Goal: Information Seeking & Learning: Learn about a topic

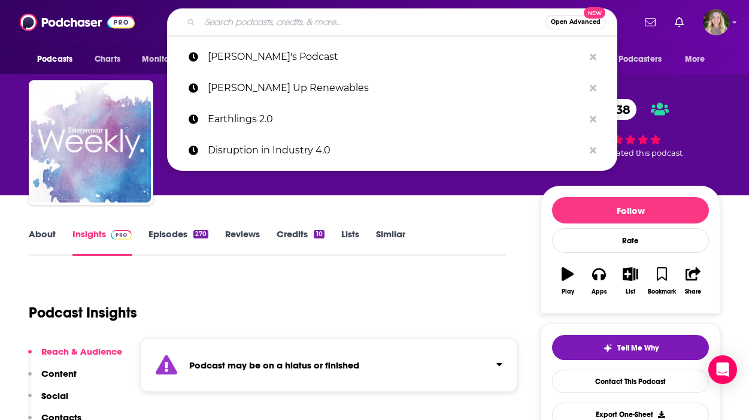
click at [339, 25] on input "Search podcasts, credits, & more..." at bounding box center [373, 22] width 346 height 19
paste input "Founder's Story"
type input "Founder's Story"
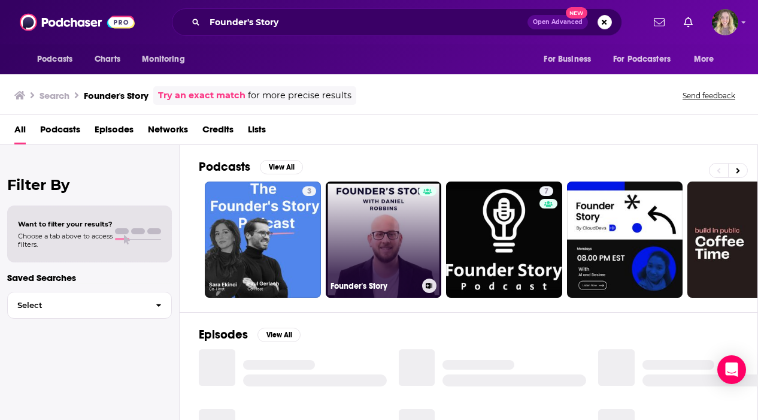
click at [375, 234] on link "Founder's Story" at bounding box center [384, 239] width 116 height 116
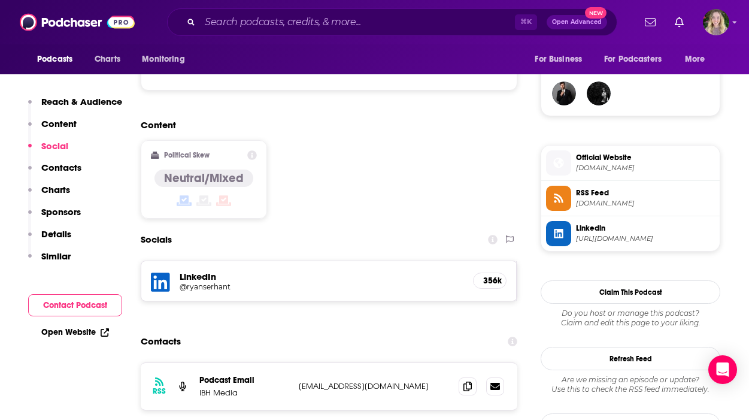
scroll to position [873, 0]
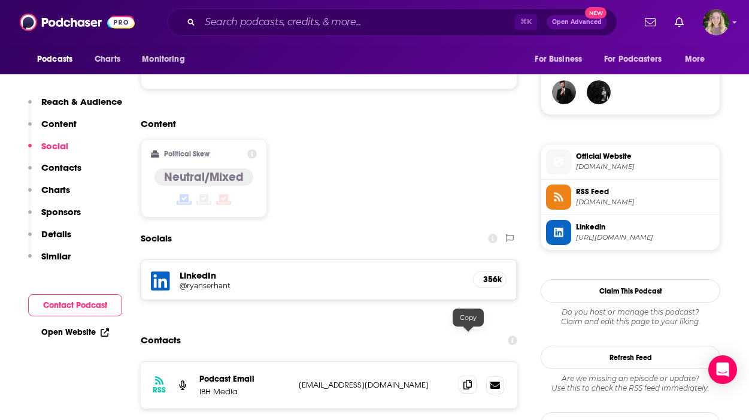
click at [464, 376] on span at bounding box center [468, 385] width 18 height 18
click at [265, 36] on div "Podcasts Charts Monitoring ⌘ K Open Advanced New For Business For Podcasters Mo…" at bounding box center [374, 22] width 749 height 44
click at [263, 23] on input "Search podcasts, credits, & more..." at bounding box center [357, 22] width 315 height 19
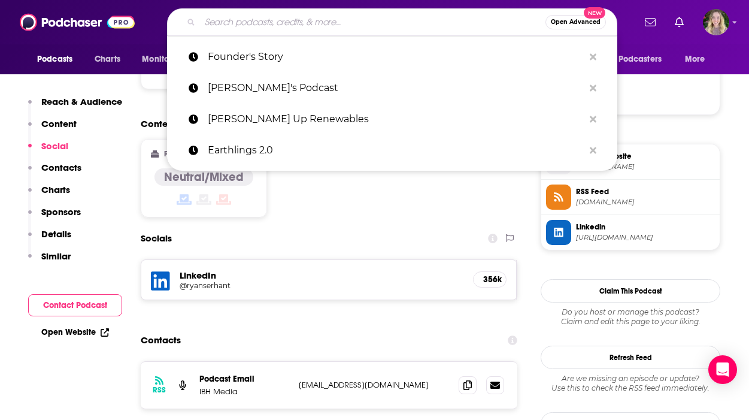
paste input "Proven Podcast"
type input "Proven Podcast"
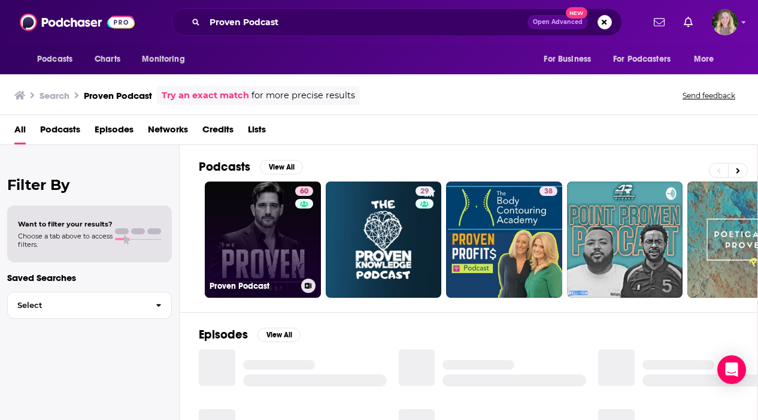
click at [286, 243] on link "60 Proven Podcast" at bounding box center [263, 239] width 116 height 116
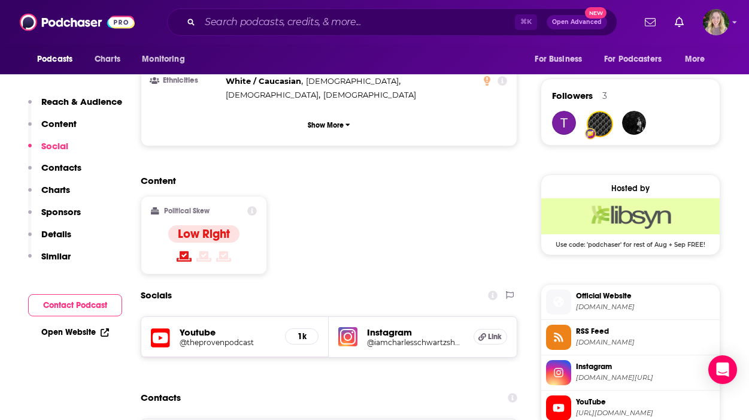
scroll to position [842, 0]
click at [341, 28] on input "Search podcasts, credits, & more..." at bounding box center [357, 22] width 315 height 19
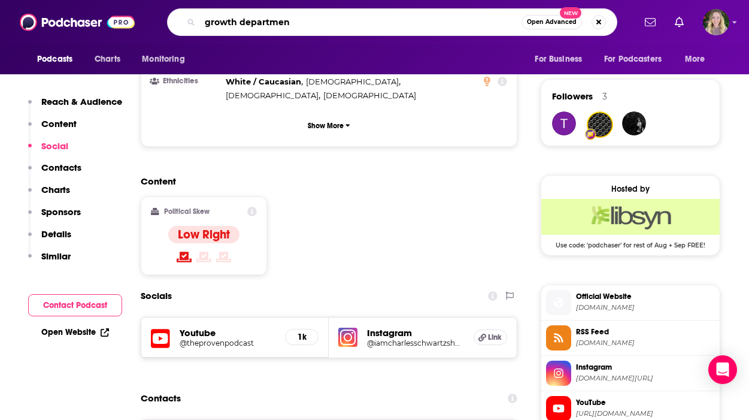
type input "growth department"
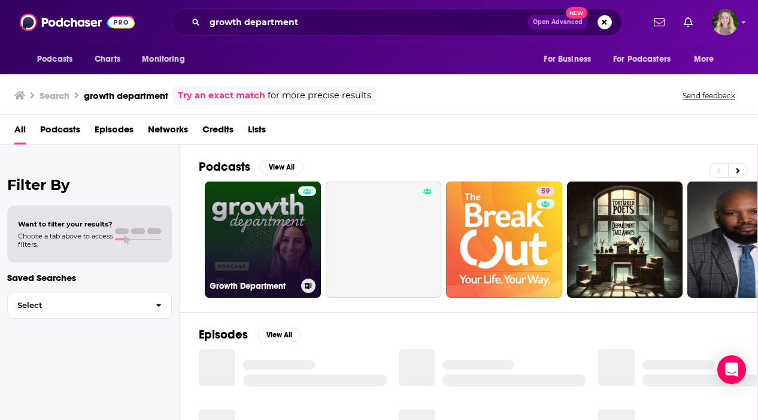
click at [304, 271] on div at bounding box center [307, 232] width 18 height 92
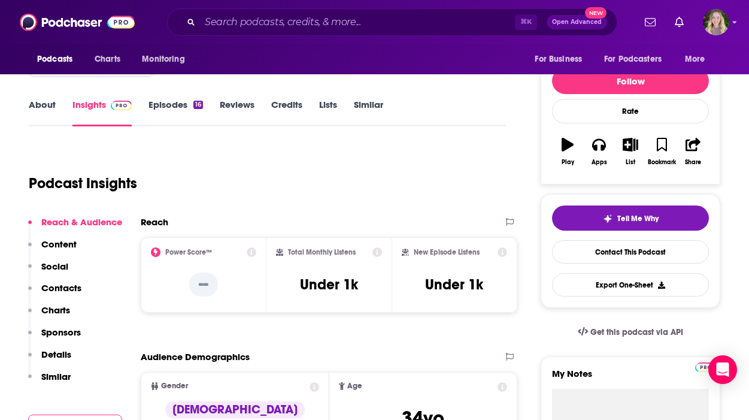
scroll to position [30, 0]
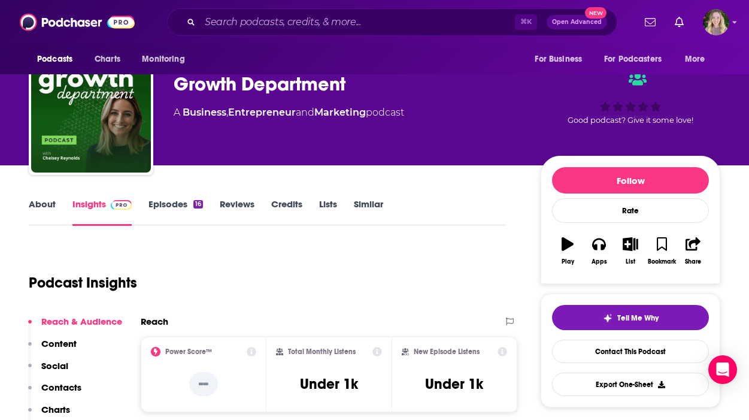
click at [346, 84] on div "Growth Department" at bounding box center [348, 83] width 348 height 23
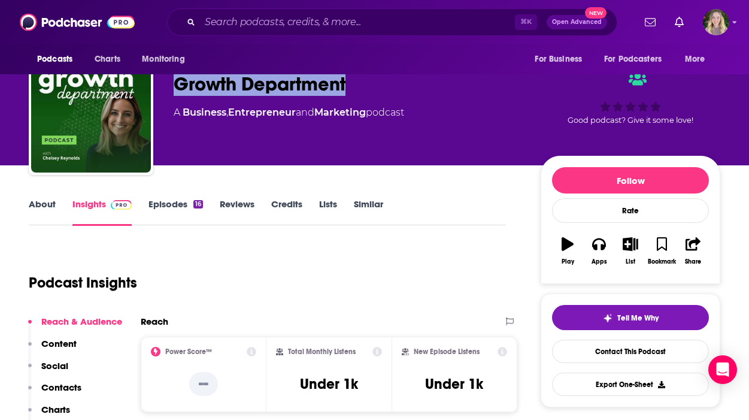
drag, startPoint x: 333, startPoint y: 86, endPoint x: 166, endPoint y: 86, distance: 167.1
click at [166, 86] on div "Chelsey Reynolds Growth Department A Business , Entrepreneur and Marketing podc…" at bounding box center [375, 114] width 692 height 129
copy h2 "Growth Department"
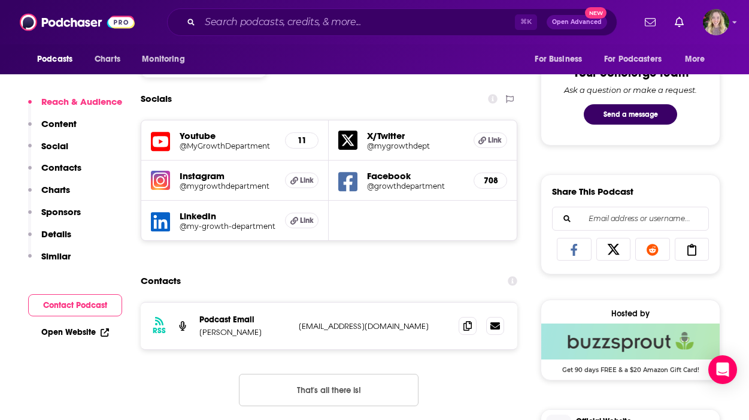
scroll to position [662, 0]
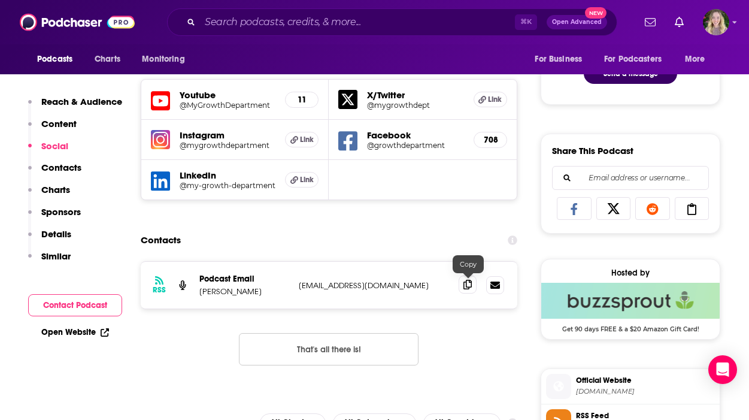
click at [474, 291] on span at bounding box center [468, 285] width 18 height 18
click at [217, 28] on input "Search podcasts, credits, & more..." at bounding box center [357, 22] width 315 height 19
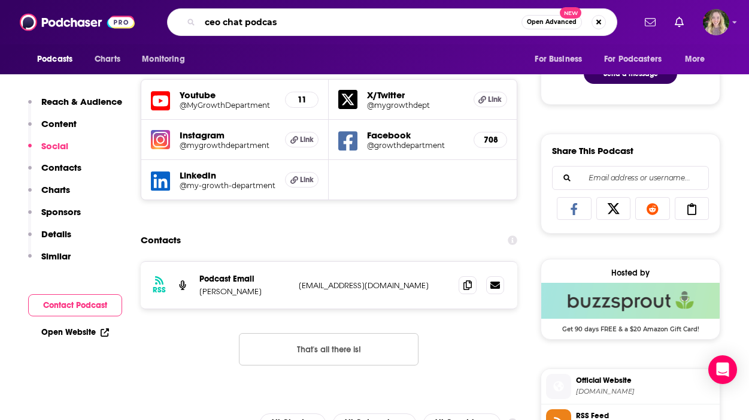
type input "ceo chat podcast"
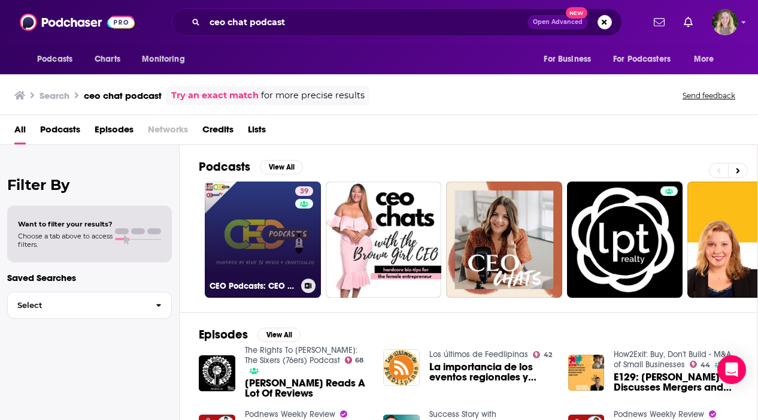
click at [291, 256] on link "39 CEO Podcasts: CEO Chat Podcast + I AM CEO Podcast Powered by Blue16 Media & …" at bounding box center [263, 239] width 116 height 116
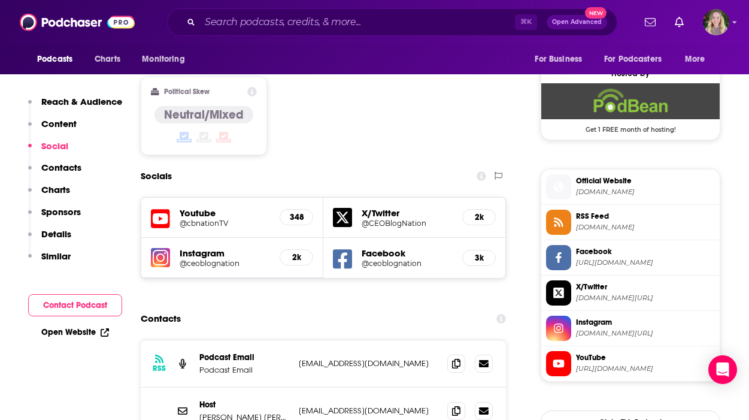
scroll to position [1045, 0]
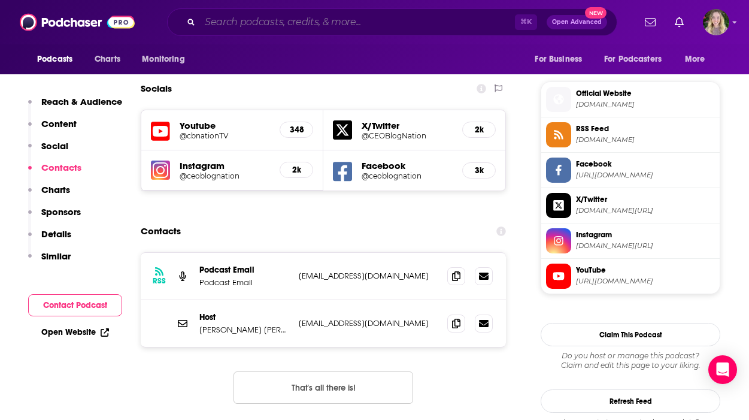
click at [252, 19] on input "Search podcasts, credits, & more..." at bounding box center [357, 22] width 315 height 19
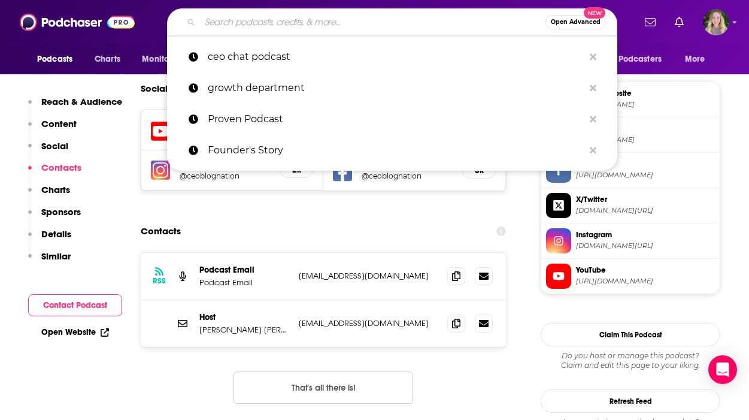
paste input "StartUp"
type input "StartUp"
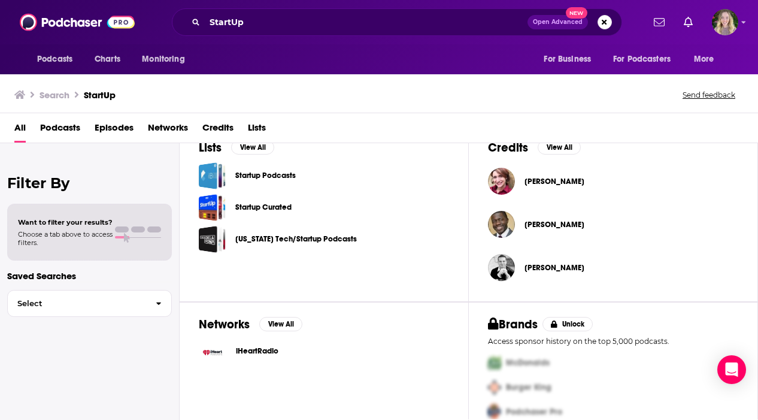
scroll to position [409, 0]
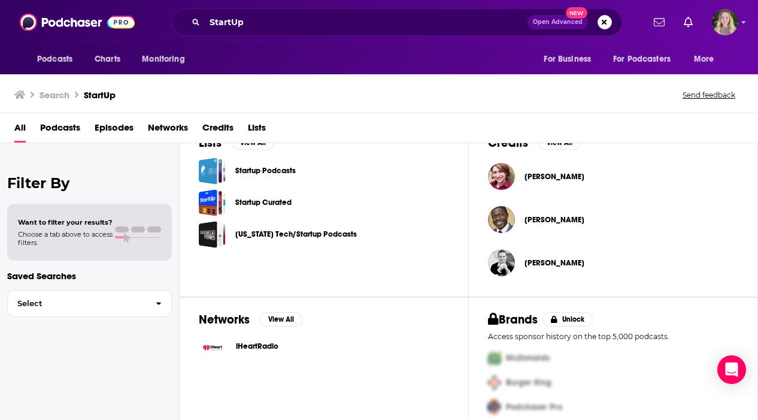
click at [294, 173] on link "Startup Podcasts" at bounding box center [265, 170] width 60 height 13
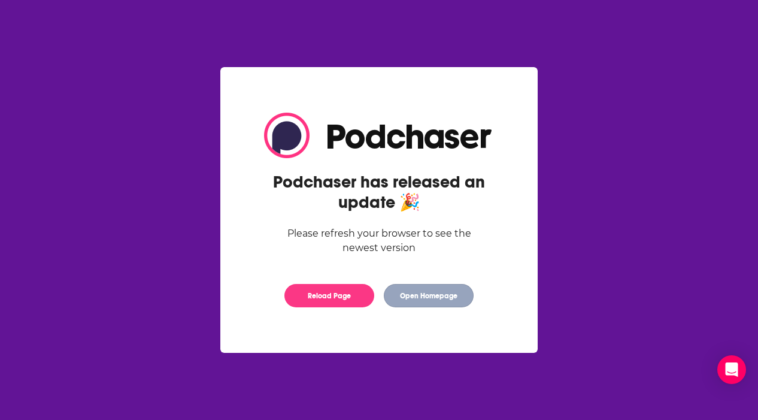
click at [427, 300] on button "Open Homepage" at bounding box center [429, 295] width 90 height 23
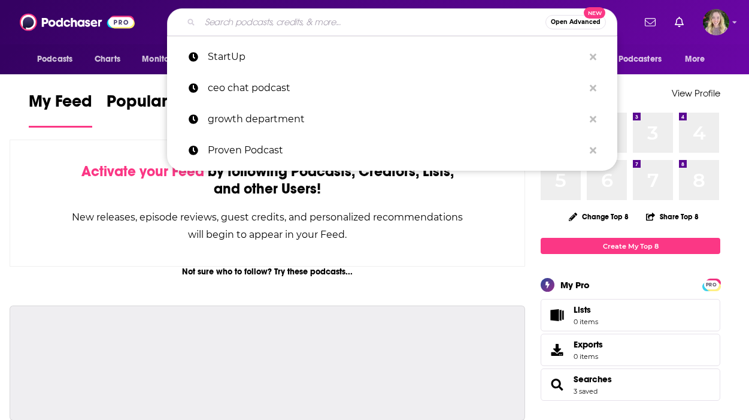
click at [302, 20] on input "Search podcasts, credits, & more..." at bounding box center [373, 22] width 346 height 19
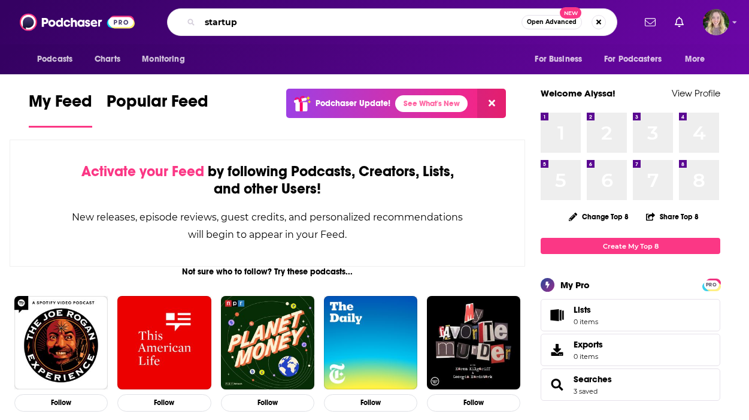
type input "startup"
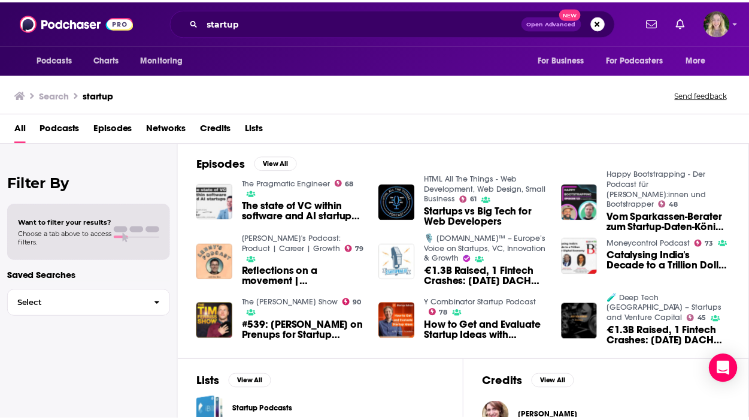
scroll to position [261, 0]
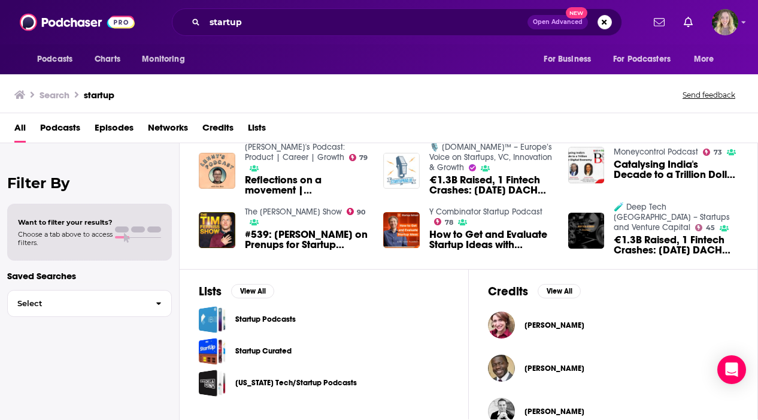
click at [273, 325] on link "Startup Podcasts" at bounding box center [265, 319] width 60 height 13
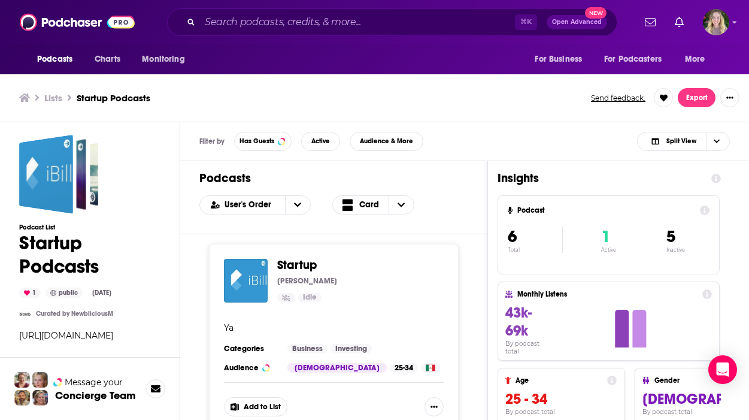
scroll to position [4, 0]
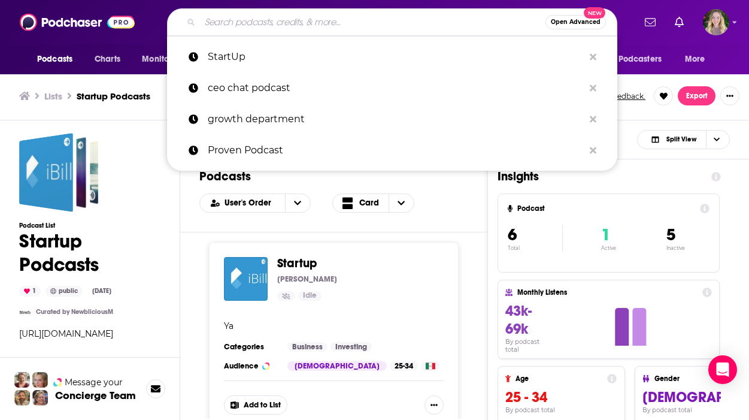
click at [273, 25] on input "Search podcasts, credits, & more..." at bounding box center [373, 22] width 346 height 19
click at [71, 61] on span "Podcasts" at bounding box center [54, 59] width 35 height 17
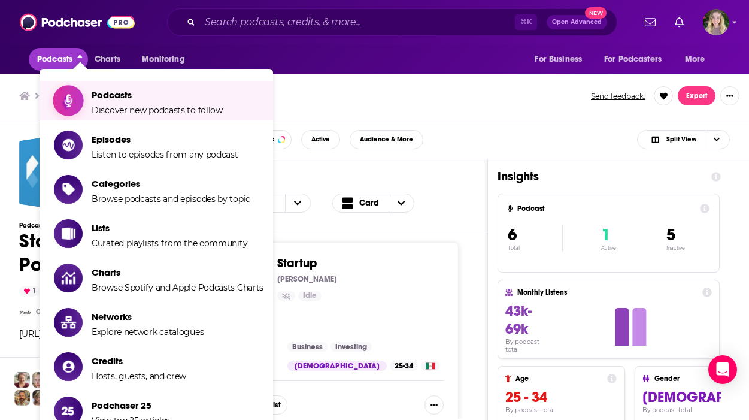
click at [164, 111] on span "Discover new podcasts to follow" at bounding box center [157, 110] width 131 height 11
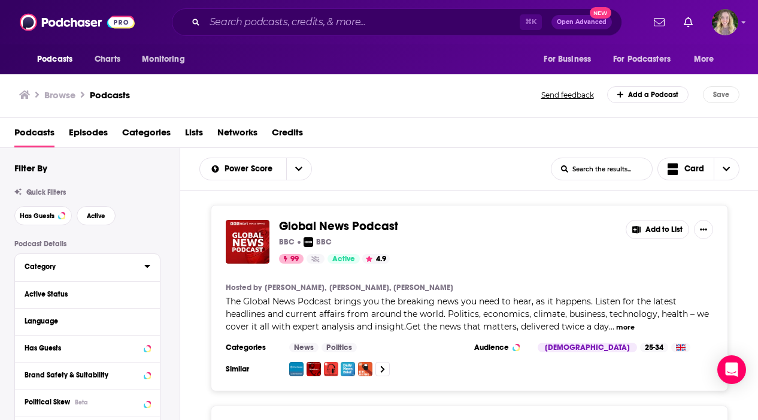
click at [106, 273] on button "Category" at bounding box center [85, 266] width 120 height 15
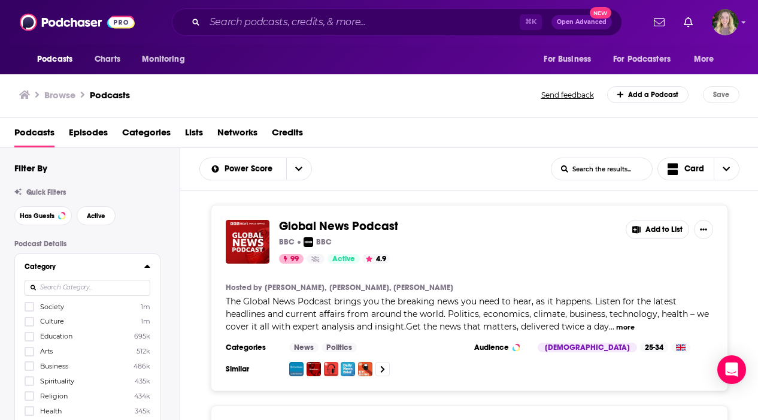
click at [137, 273] on button "Category" at bounding box center [85, 266] width 120 height 15
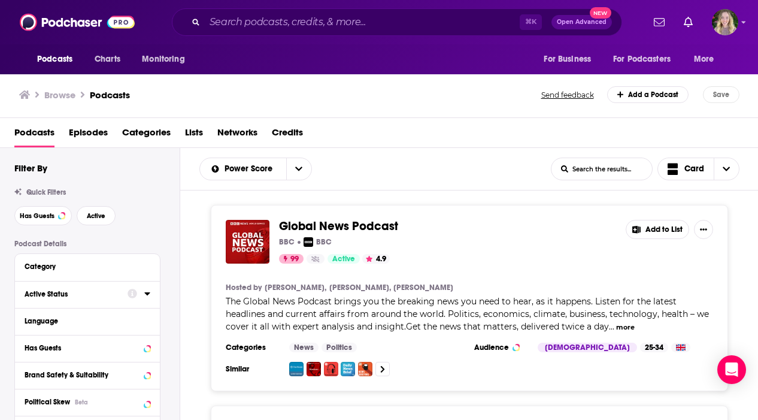
click at [128, 301] on div at bounding box center [139, 293] width 23 height 15
click at [145, 291] on icon at bounding box center [147, 294] width 6 height 10
click at [137, 318] on icon "open menu" at bounding box center [139, 317] width 5 height 8
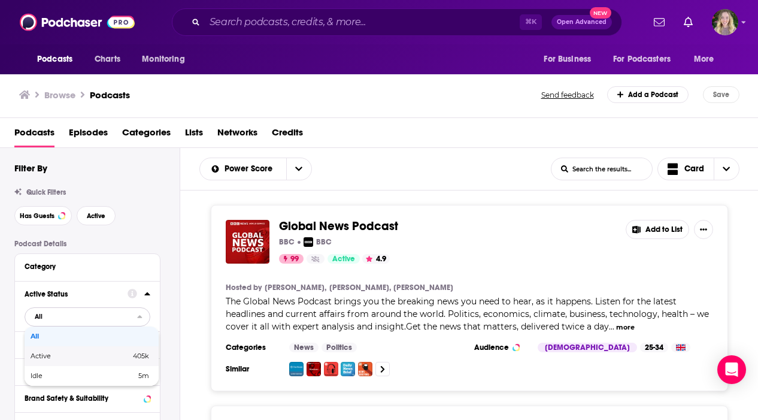
click at [130, 356] on span "405k" at bounding box center [138, 356] width 22 height 7
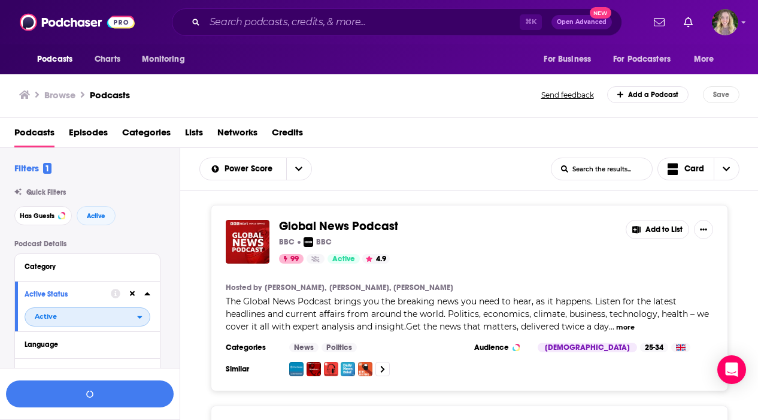
scroll to position [91, 0]
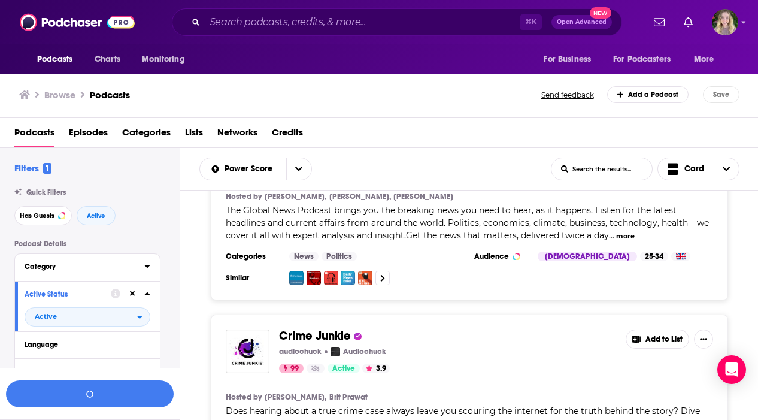
click at [122, 264] on div "Category" at bounding box center [81, 266] width 112 height 8
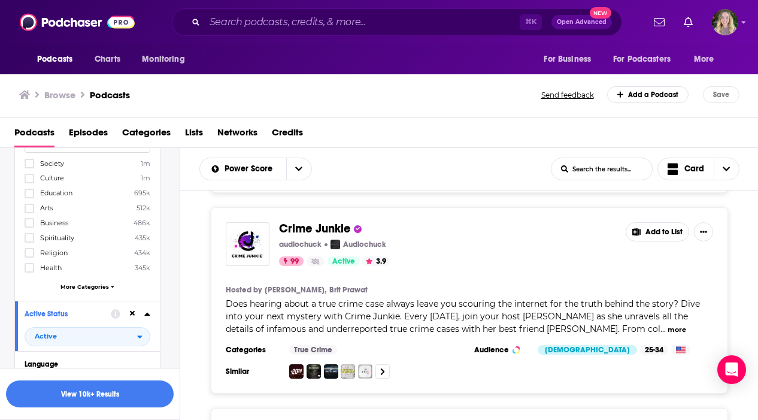
scroll to position [131, 0]
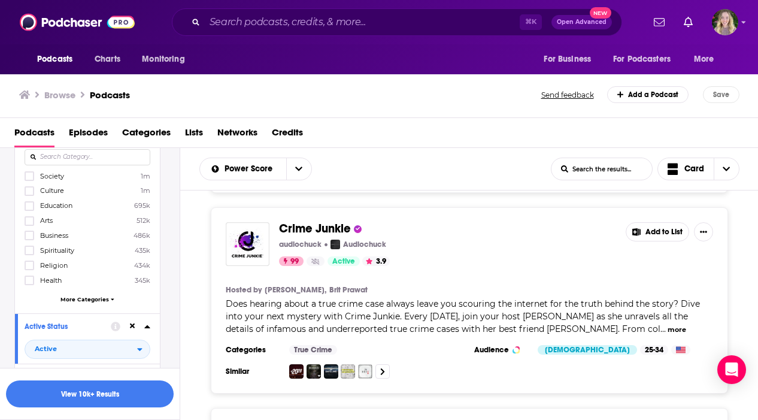
click at [105, 308] on div "Category Society 1m Culture 1m Education 695k Arts 512k Business 486k Spiritual…" at bounding box center [87, 218] width 145 height 190
click at [108, 302] on div "Society 1m Culture 1m Education 695k Arts 512k Business 486k Spirituality 435k …" at bounding box center [88, 240] width 126 height 138
click at [111, 296] on icon at bounding box center [113, 298] width 4 height 5
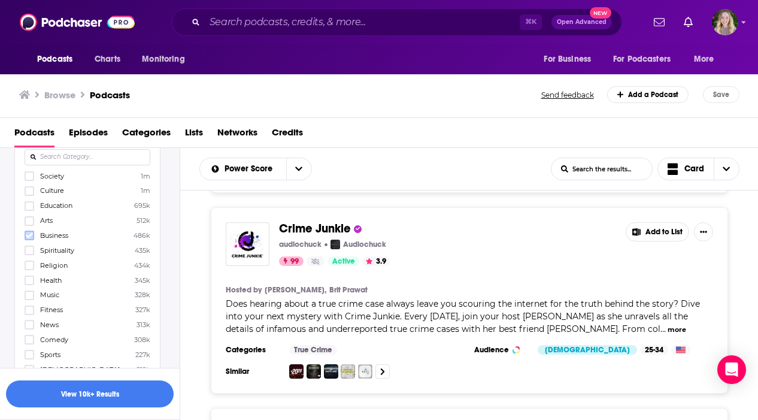
click at [30, 235] on icon at bounding box center [29, 235] width 7 height 7
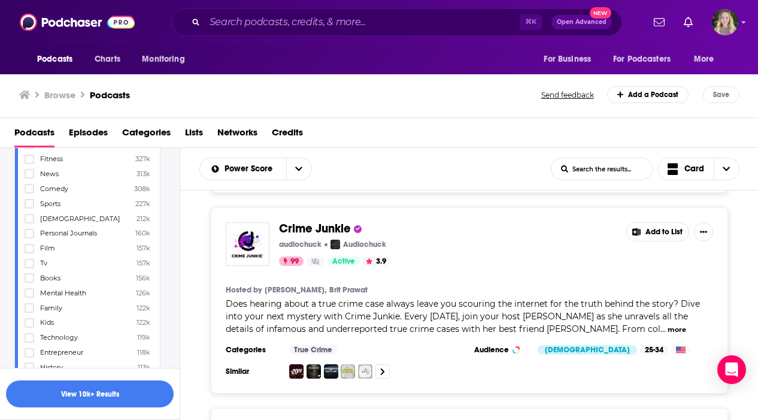
scroll to position [282, 0]
click at [30, 334] on icon at bounding box center [29, 337] width 7 height 7
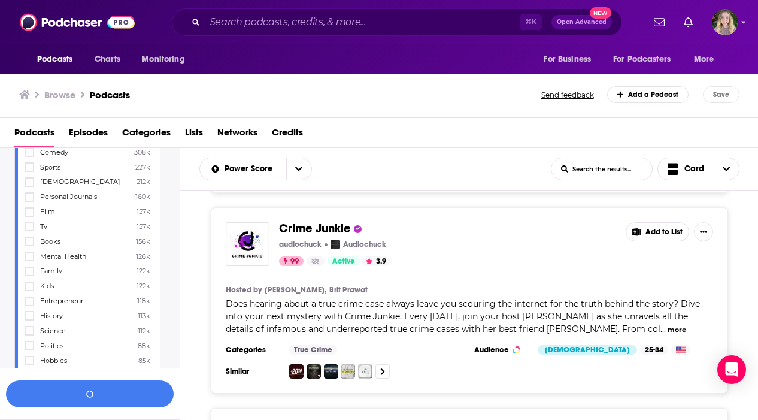
scroll to position [354, 0]
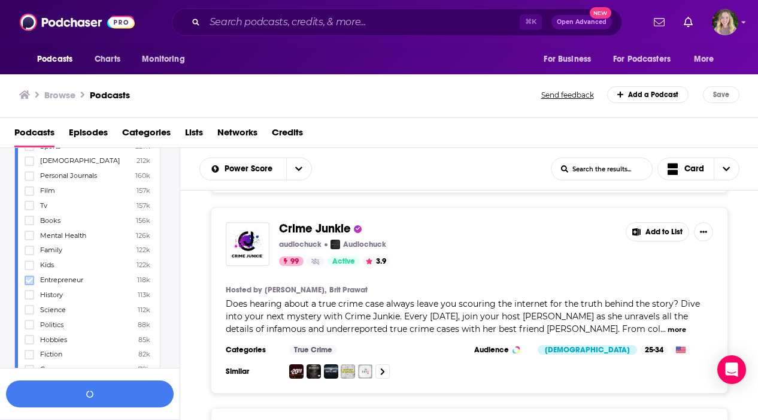
click at [32, 277] on icon at bounding box center [29, 280] width 7 height 7
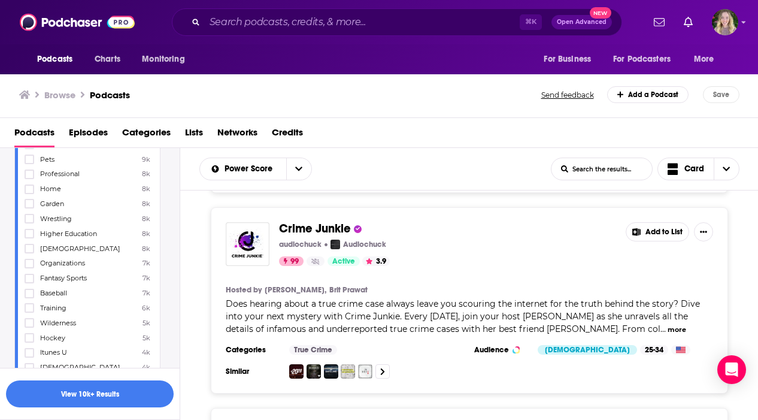
scroll to position [1193, 0]
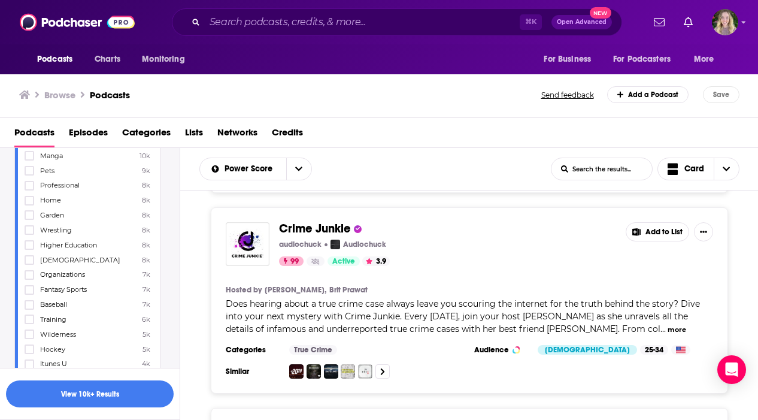
click at [34, 195] on div at bounding box center [31, 200] width 12 height 10
click at [29, 204] on input "multiSelectOption-home-73" at bounding box center [29, 204] width 0 height 0
click at [32, 197] on icon at bounding box center [29, 200] width 7 height 7
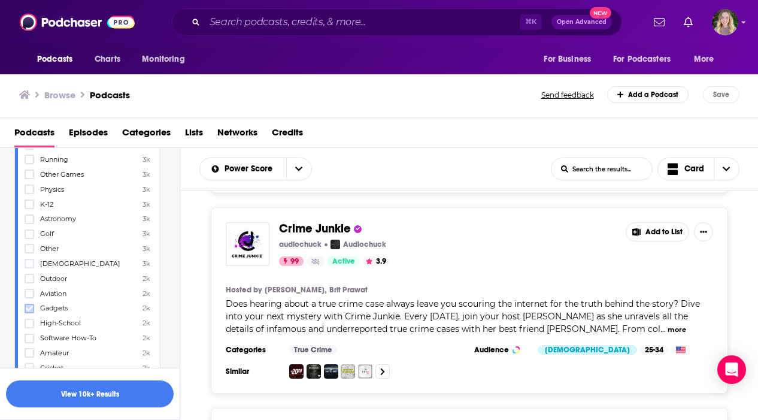
click at [31, 305] on icon at bounding box center [29, 308] width 7 height 7
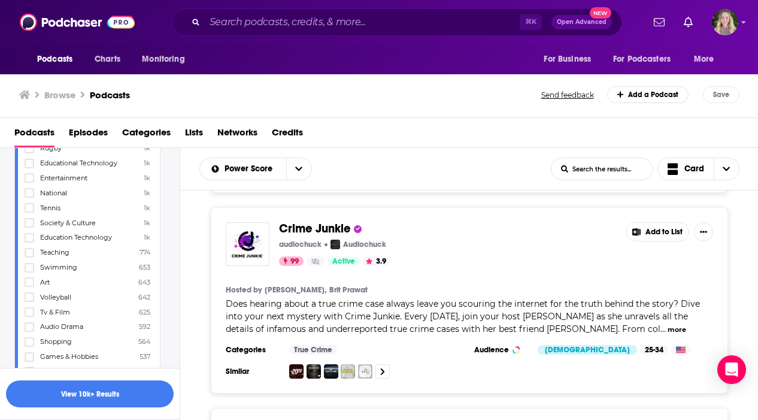
scroll to position [1712, 0]
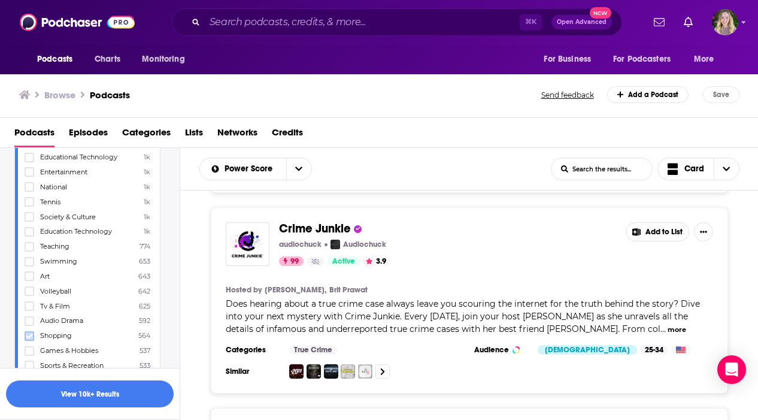
click at [30, 333] on icon at bounding box center [29, 335] width 7 height 5
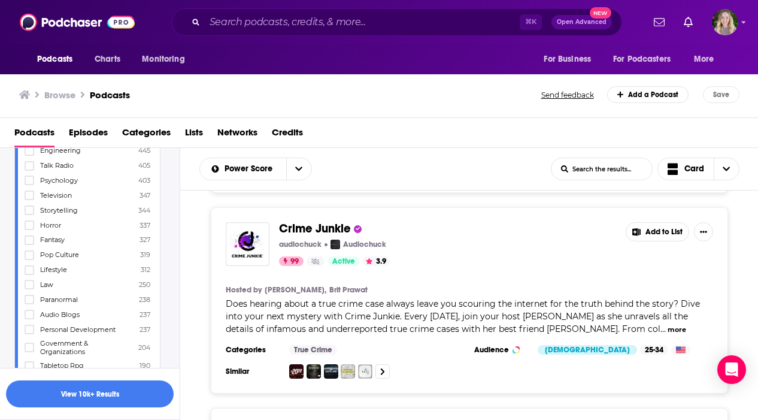
scroll to position [1998, 0]
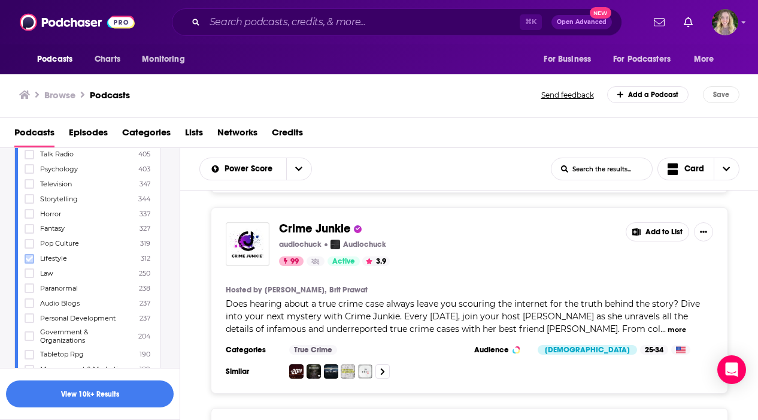
click at [27, 256] on icon at bounding box center [29, 258] width 7 height 5
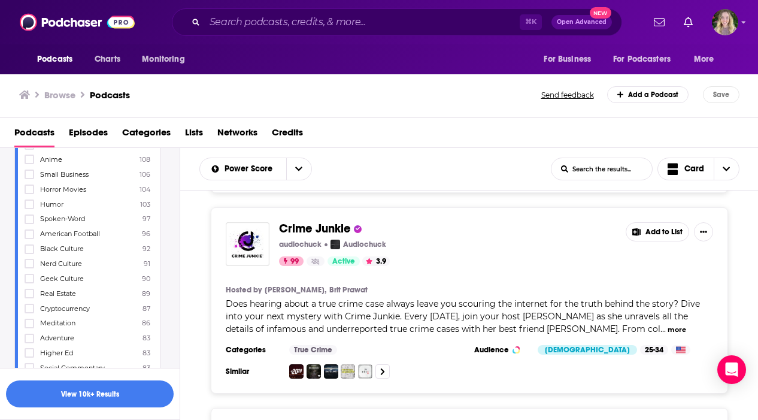
scroll to position [2712, 0]
click at [121, 389] on button "View 10k+ Results" at bounding box center [90, 393] width 168 height 27
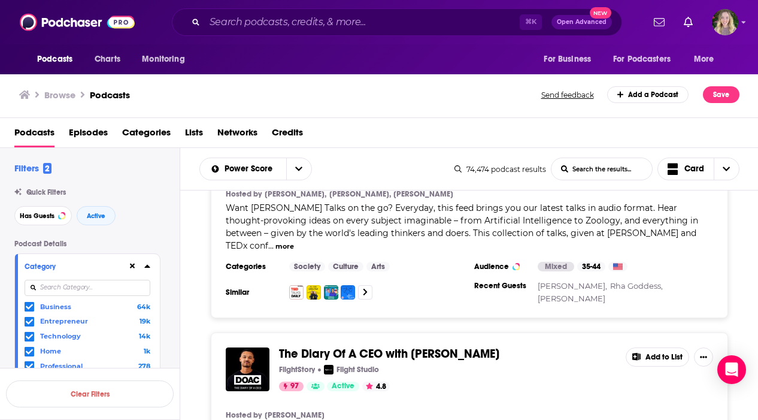
click at [65, 264] on div "Category" at bounding box center [72, 266] width 95 height 8
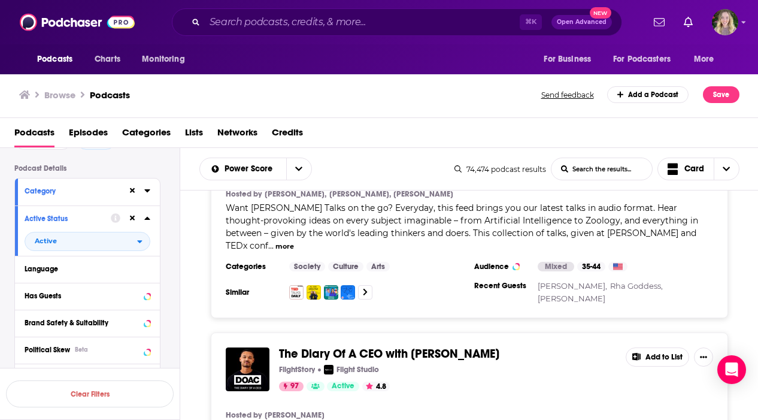
scroll to position [86, 0]
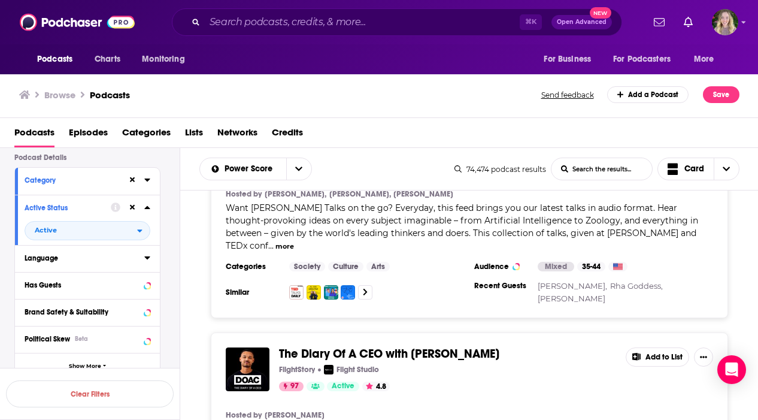
click at [109, 262] on div "Language" at bounding box center [81, 258] width 112 height 8
click at [42, 301] on span "English" at bounding box center [52, 298] width 24 height 8
click at [29, 302] on input "multiSelectOption-en-0" at bounding box center [29, 302] width 0 height 0
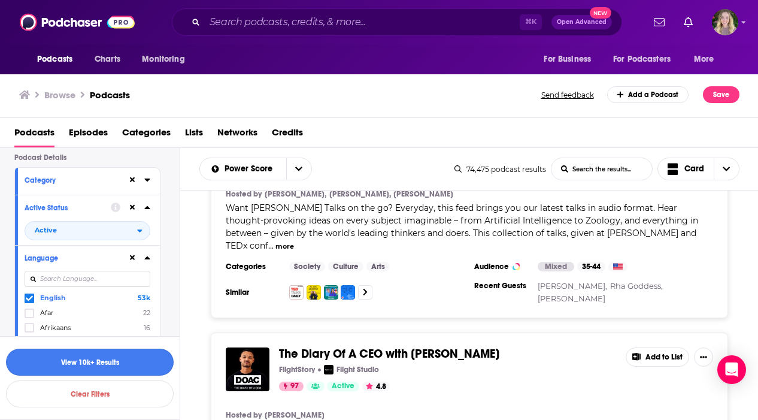
click at [133, 359] on button "View 10k+ Results" at bounding box center [90, 362] width 168 height 27
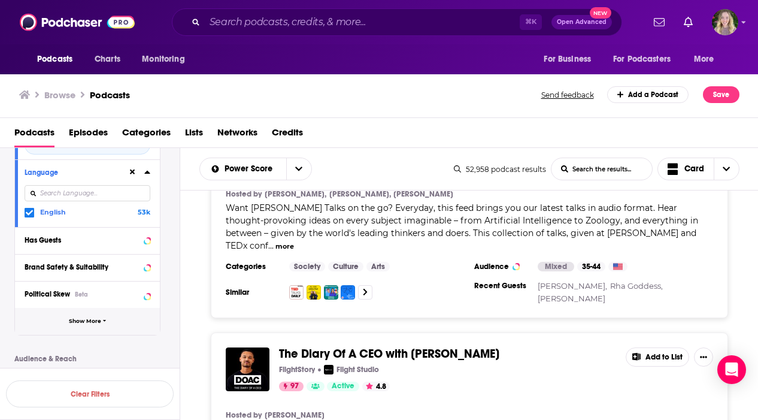
scroll to position [183, 0]
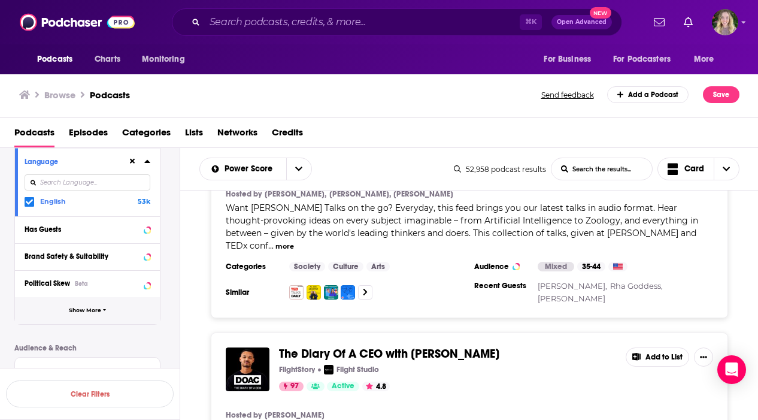
click at [119, 313] on button "Show More" at bounding box center [87, 310] width 145 height 27
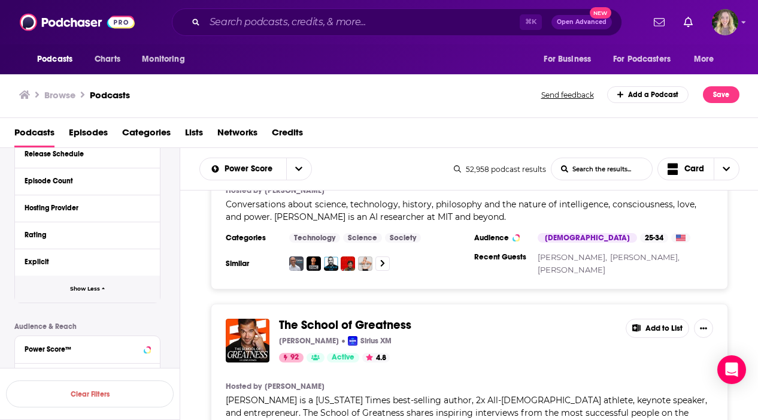
scroll to position [1590, 0]
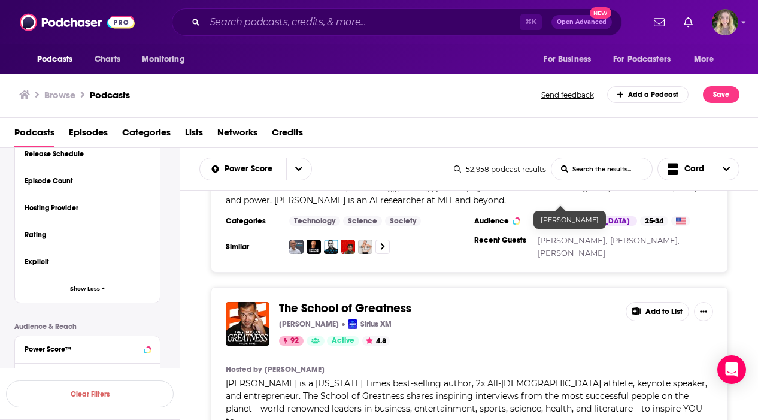
click at [580, 302] on span "The School of Greatness" at bounding box center [447, 308] width 337 height 13
click at [745, 287] on div "The School of Greatness Lewis Howes Sirius XM 92 Active 4.8 Add to List Hosted …" at bounding box center [469, 390] width 579 height 207
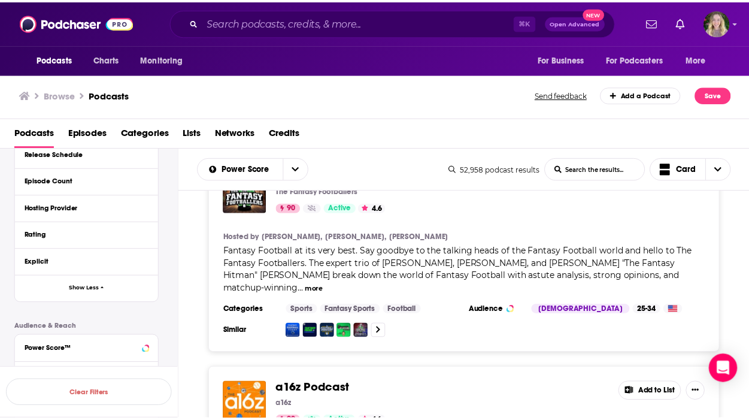
scroll to position [2177, 0]
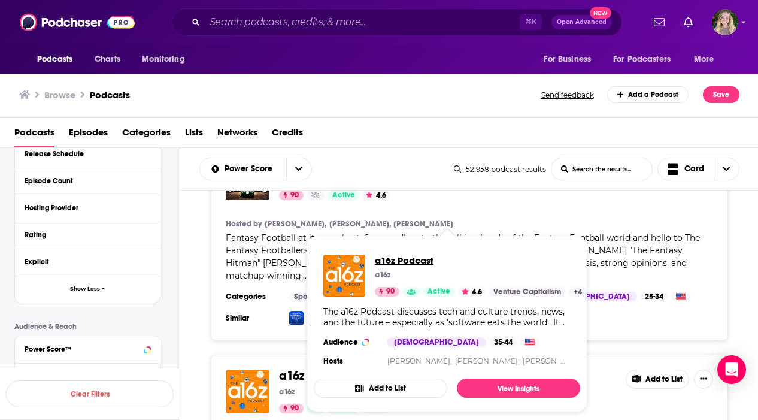
click at [388, 263] on span "a16z Podcast" at bounding box center [481, 260] width 212 height 11
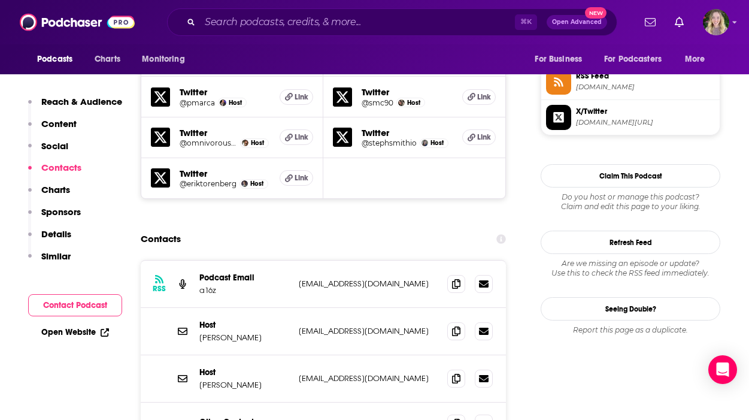
scroll to position [878, 0]
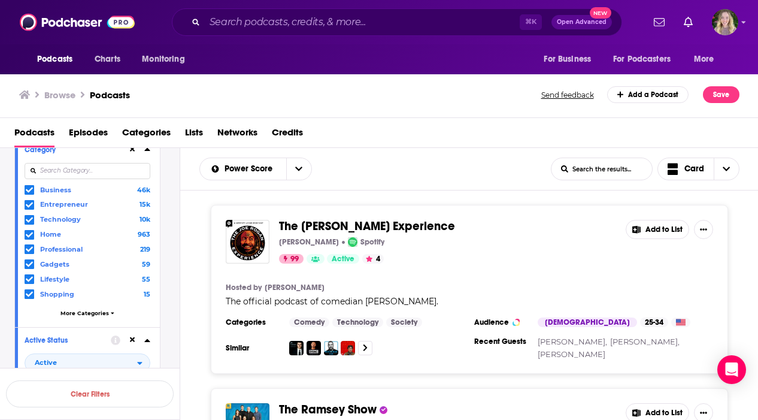
scroll to position [123, 0]
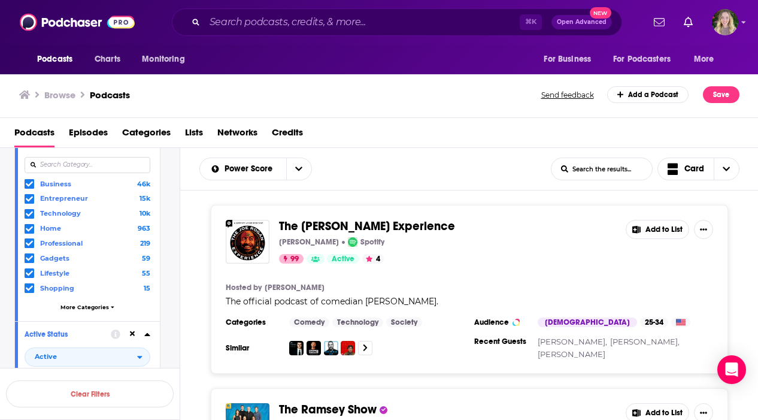
click at [29, 271] on icon at bounding box center [29, 273] width 7 height 7
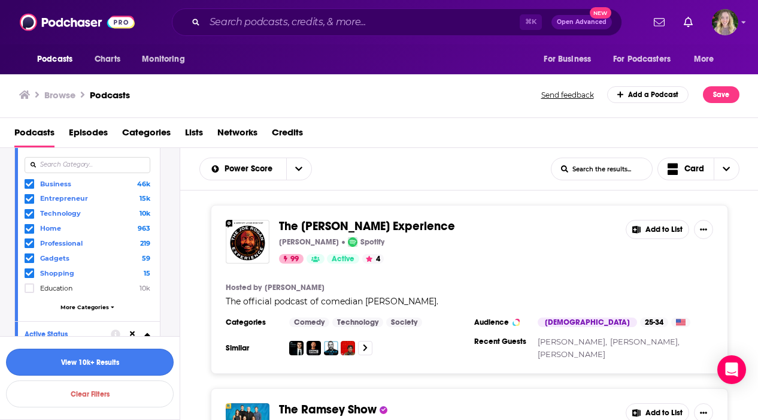
click at [126, 367] on button "View 10k+ Results" at bounding box center [90, 362] width 168 height 27
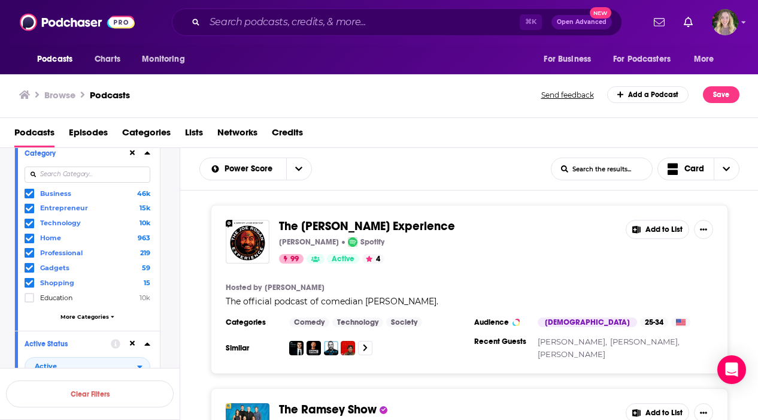
scroll to position [102, 0]
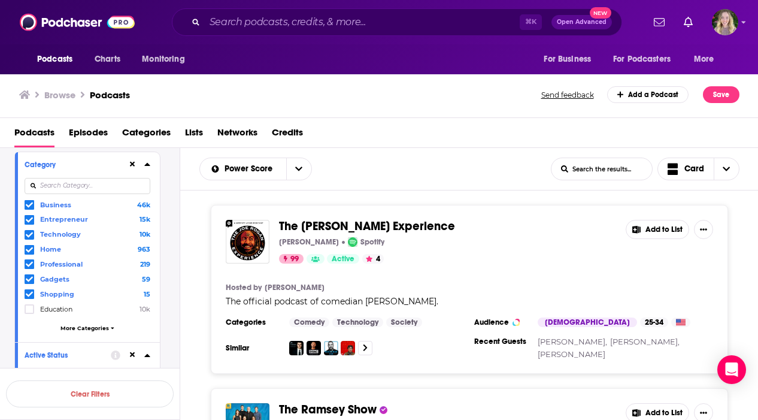
click at [28, 232] on icon at bounding box center [29, 234] width 7 height 7
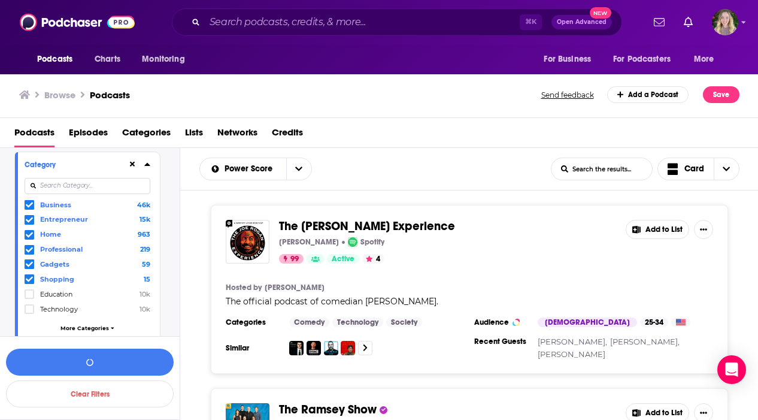
click at [29, 236] on icon at bounding box center [29, 234] width 7 height 5
click at [29, 239] on span at bounding box center [30, 235] width 10 height 10
click at [29, 238] on span at bounding box center [30, 235] width 10 height 10
click at [100, 356] on button "button" at bounding box center [90, 362] width 168 height 27
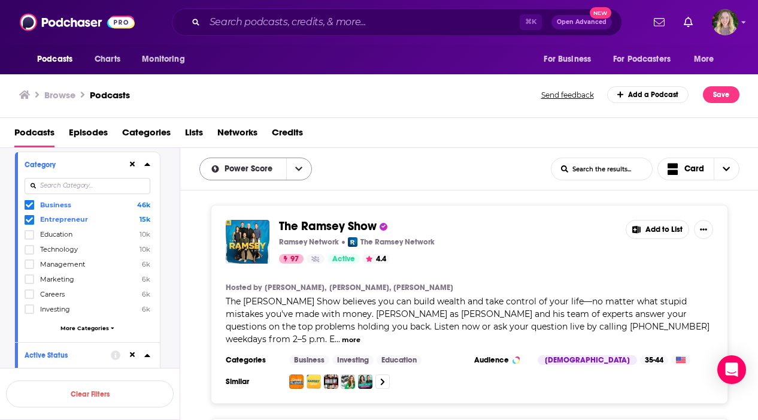
click at [302, 171] on button "open menu" at bounding box center [298, 169] width 25 height 22
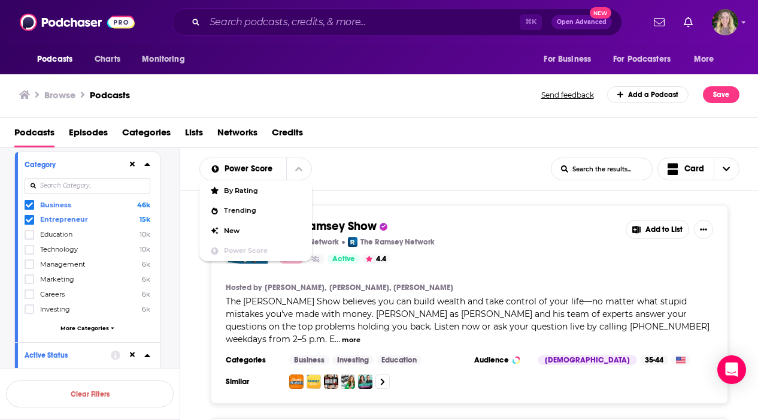
click at [354, 171] on div "Power Score By Rating Trending New Power Score List Search Input Search the res…" at bounding box center [375, 169] width 352 height 23
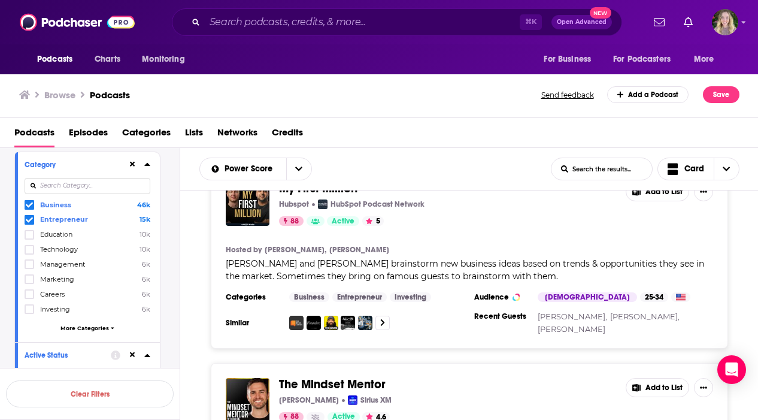
scroll to position [2442, 0]
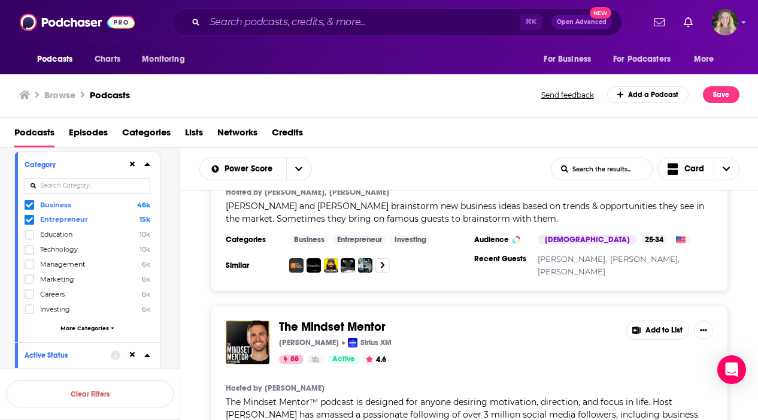
click at [252, 397] on span "The Mindset Mentor™ podcast is designed for anyone desiring motivation, directi…" at bounding box center [462, 415] width 473 height 36
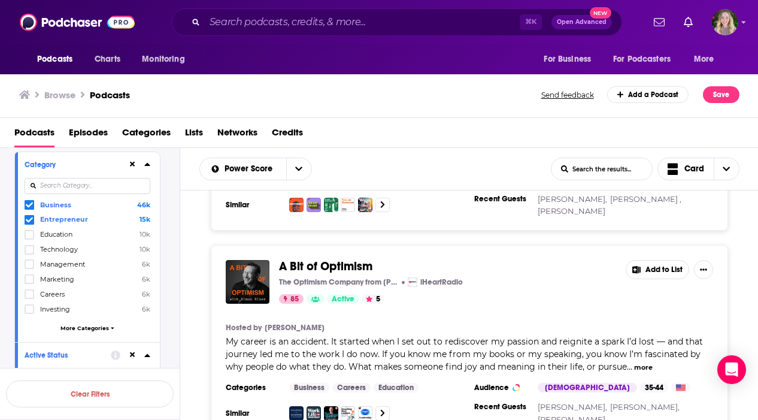
scroll to position [4534, 0]
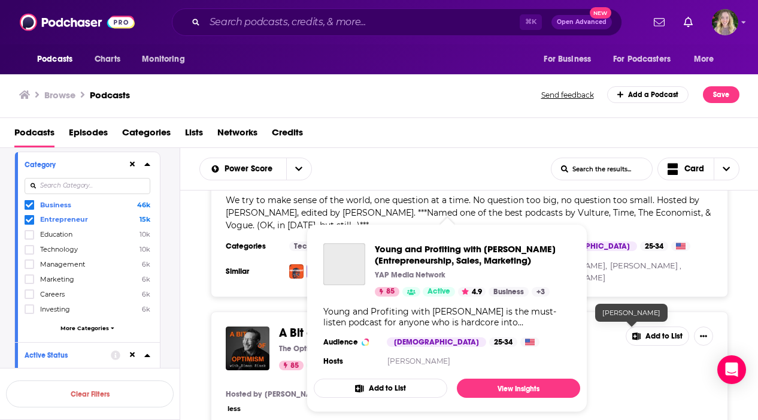
scroll to position [4516, 0]
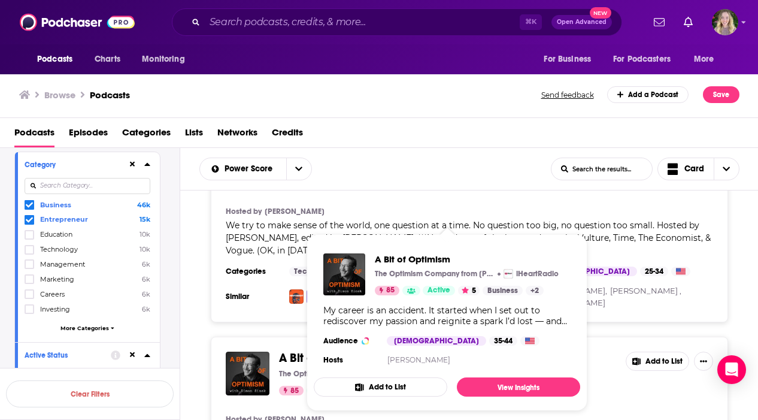
click at [743, 337] on div "A Bit of Optimism The Optimism Company from Simon Sinek iHeartRadio 85 Active 5…" at bounding box center [469, 421] width 579 height 169
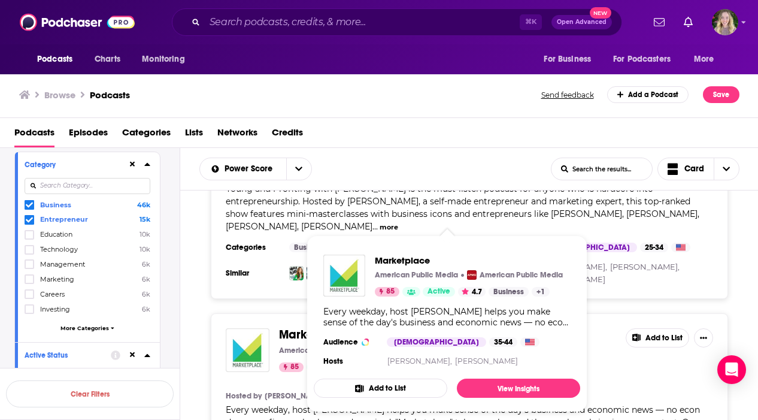
scroll to position [4954, 0]
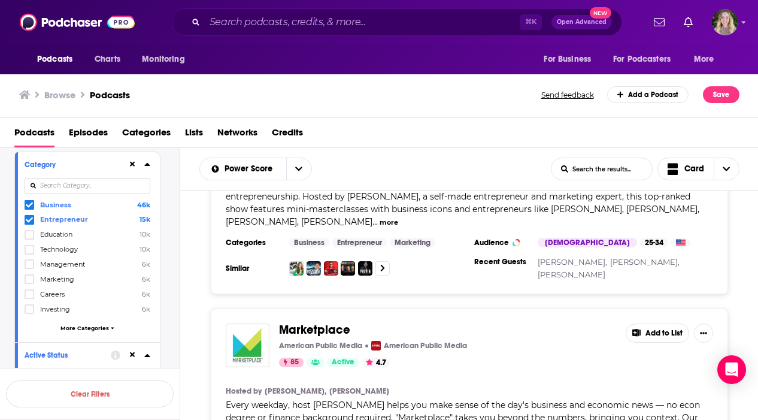
click at [472, 412] on div "The Ramsey Show Ramsey Network The Ramsey Network 97 Active 4.4 Add to List Hos…" at bounding box center [469, 305] width 579 height 231
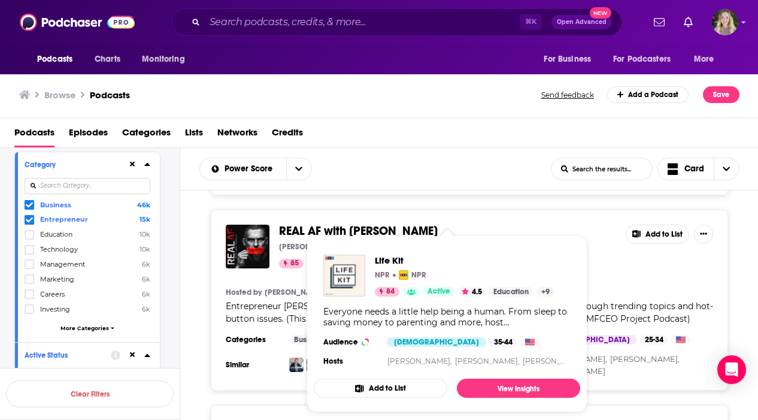
scroll to position [5697, 0]
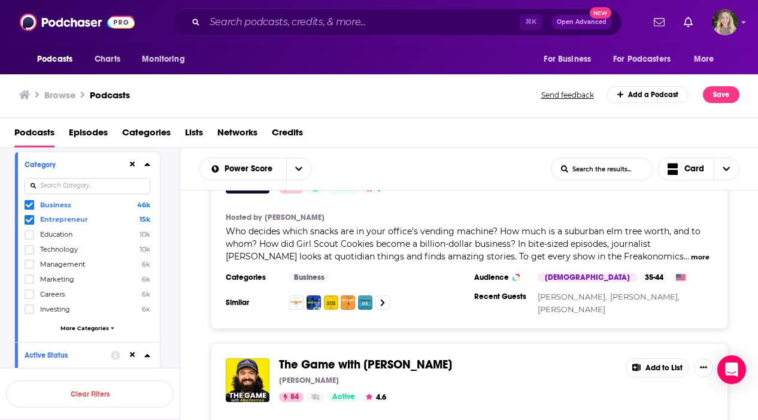
scroll to position [6320, 0]
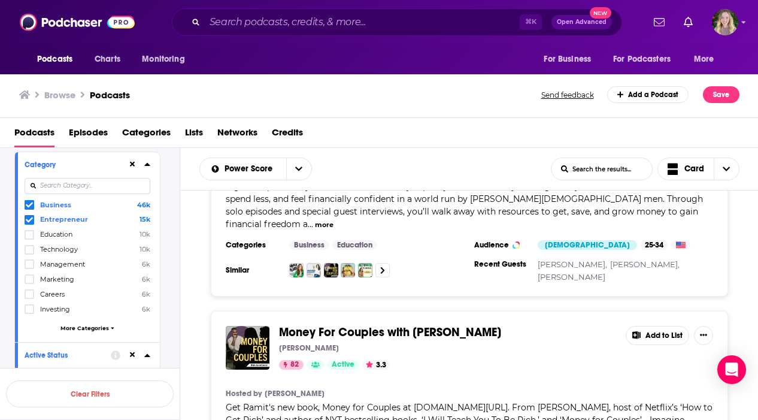
scroll to position [8077, 0]
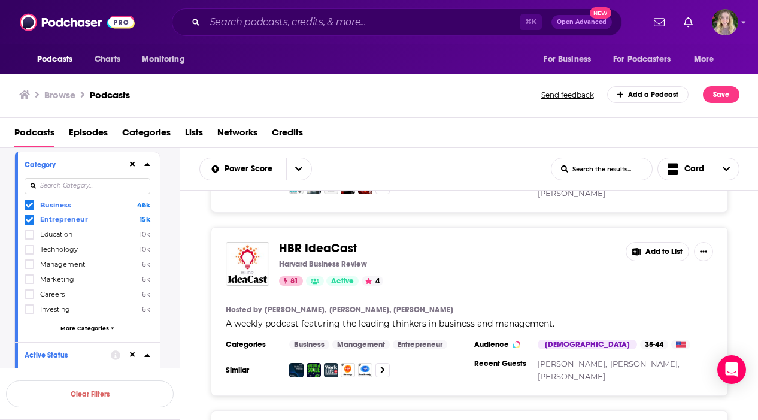
scroll to position [10007, 0]
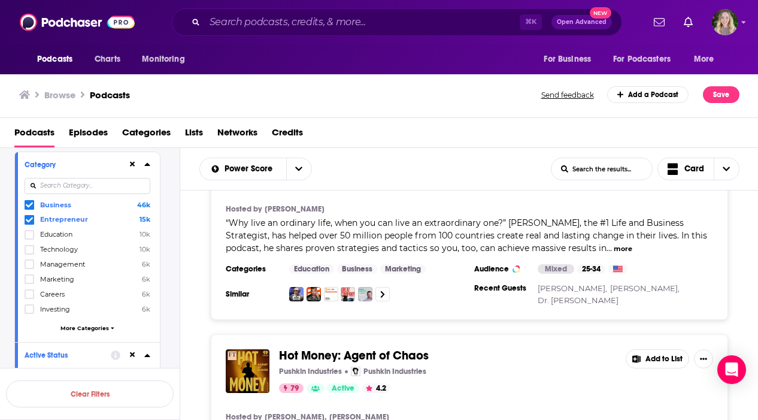
scroll to position [13595, 0]
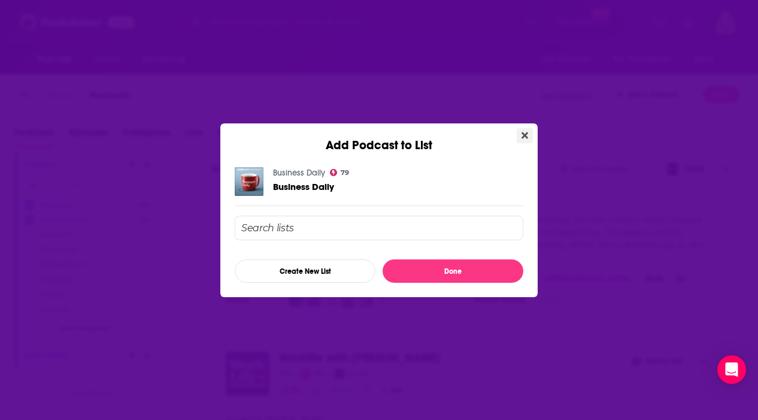
click at [519, 134] on button "Close" at bounding box center [525, 135] width 16 height 15
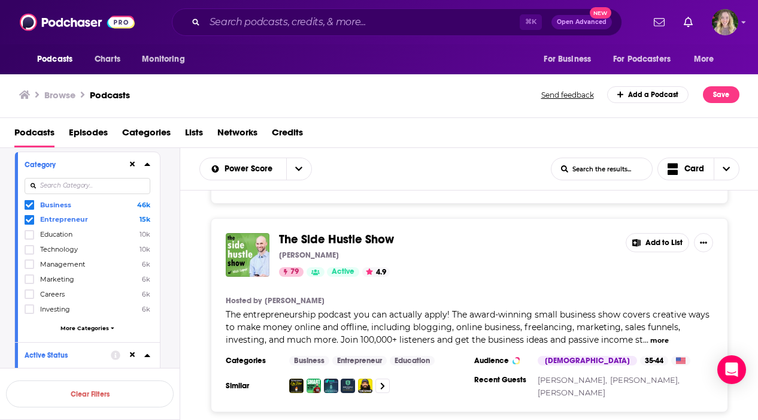
scroll to position [14168, 0]
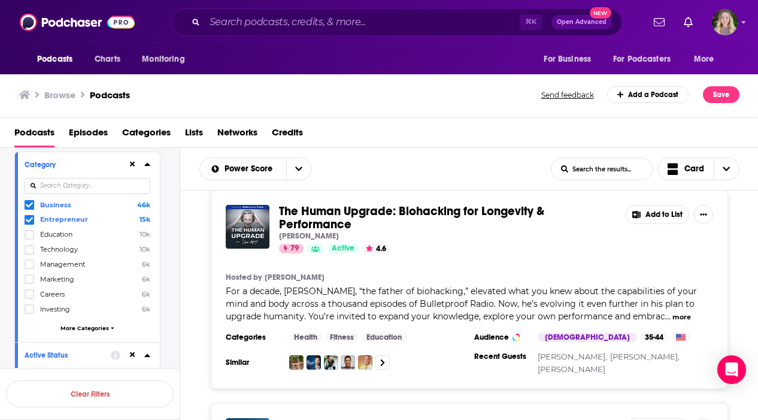
scroll to position [15113, 0]
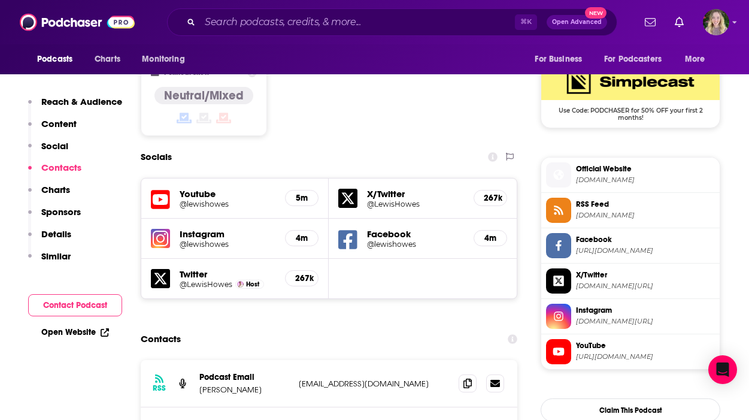
scroll to position [1074, 0]
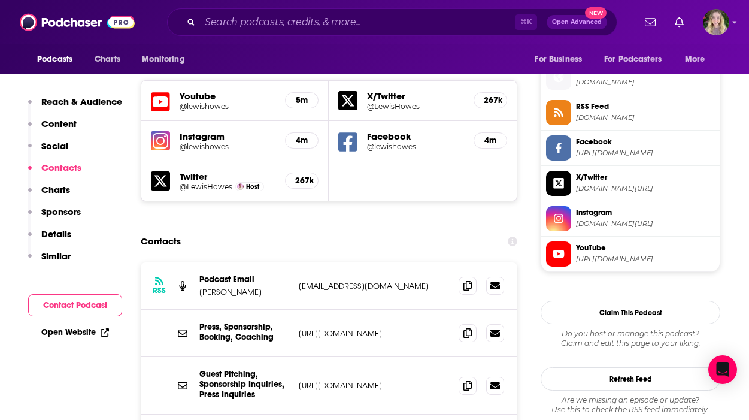
click at [397, 380] on p "https://lewishowes.com/contact/" at bounding box center [374, 385] width 150 height 10
click at [400, 380] on p "https://lewishowes.com/contact/" at bounding box center [374, 385] width 150 height 10
drag, startPoint x: 424, startPoint y: 304, endPoint x: 298, endPoint y: 308, distance: 126.5
click at [298, 357] on div "Guest Pitching, Sponsorship Inquiries, Press Inquiries https://lewishowes.com/c…" at bounding box center [329, 386] width 377 height 58
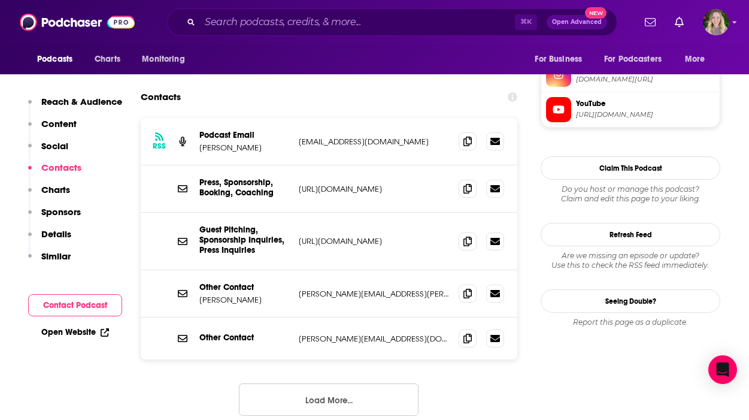
scroll to position [1199, 0]
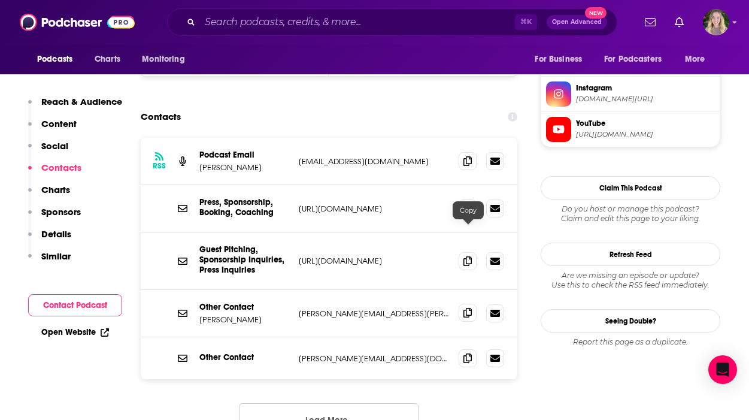
click at [468, 308] on icon at bounding box center [468, 313] width 8 height 10
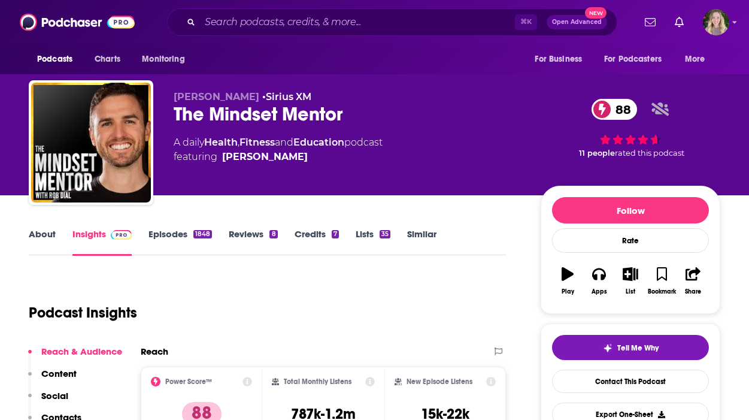
drag, startPoint x: 355, startPoint y: 120, endPoint x: 341, endPoint y: 116, distance: 14.0
click at [355, 120] on div "The Mindset Mentor 88" at bounding box center [348, 113] width 348 height 23
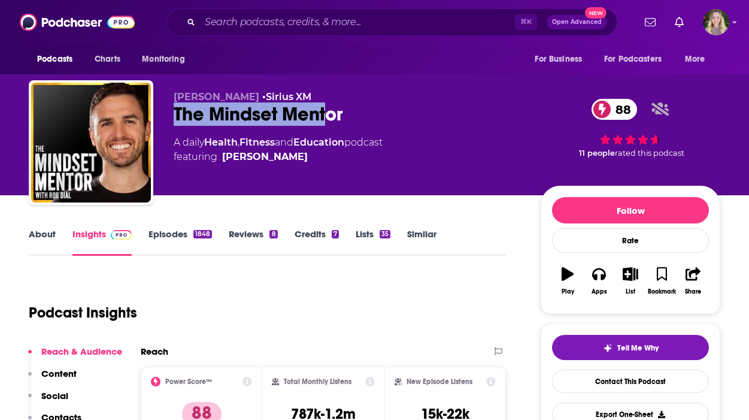
drag, startPoint x: 290, startPoint y: 110, endPoint x: 163, endPoint y: 108, distance: 127.0
click at [163, 108] on div "Rob Dial • Sirius XM The Mindset Mentor 88 A daily Health , Fitness and Educati…" at bounding box center [375, 144] width 692 height 129
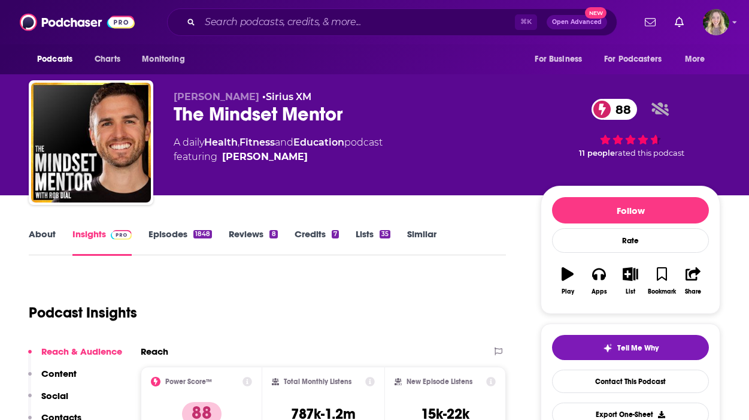
click at [198, 111] on div "The Mindset Mentor 88" at bounding box center [348, 113] width 348 height 23
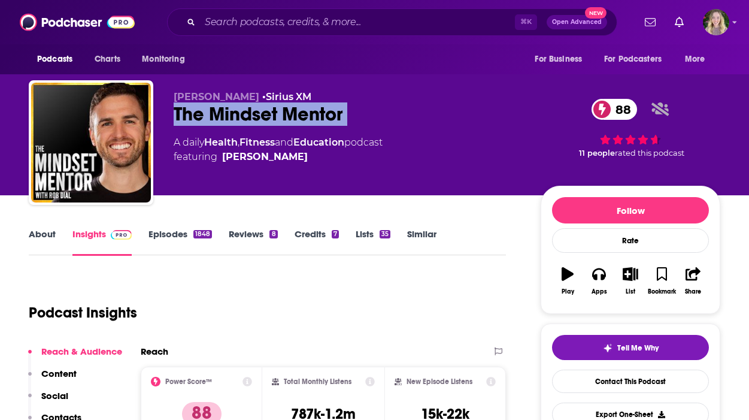
click at [198, 111] on div "The Mindset Mentor 88" at bounding box center [348, 113] width 348 height 23
copy div "The Mindset Mentor 88"
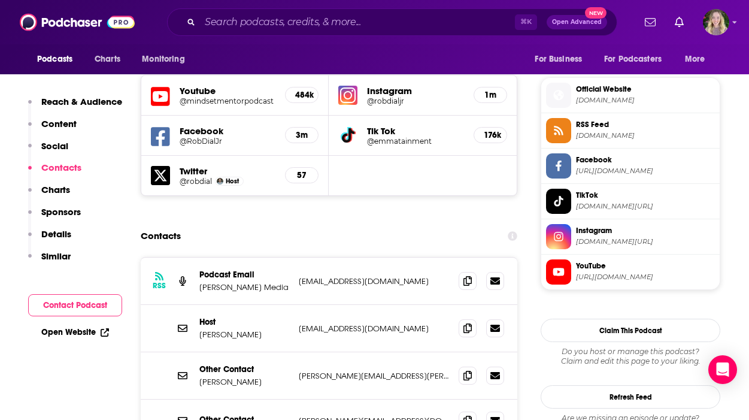
scroll to position [1078, 0]
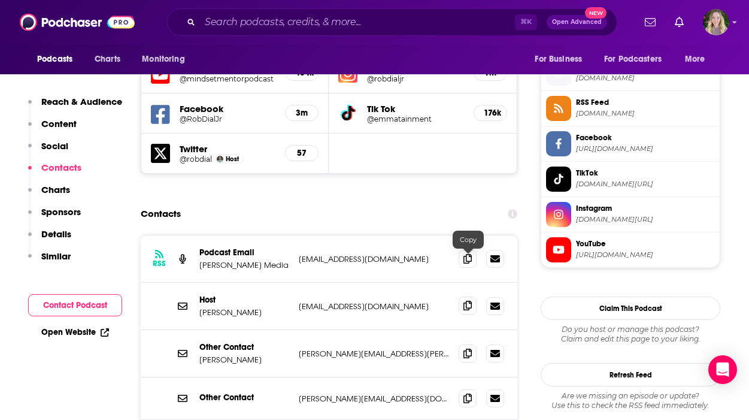
click at [468, 296] on span at bounding box center [468, 305] width 18 height 18
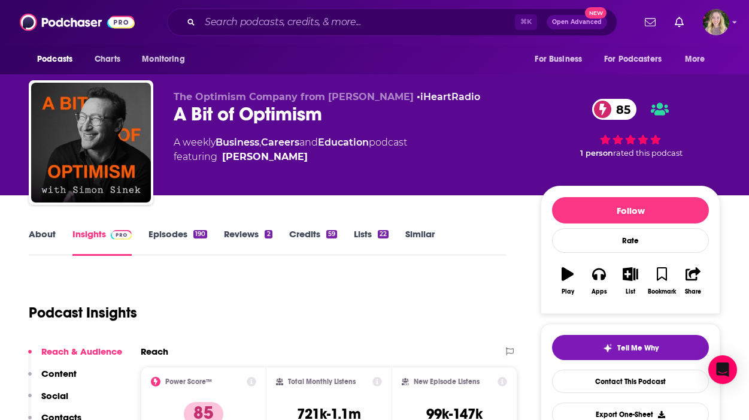
click at [337, 130] on div "The Optimism Company from [PERSON_NAME] • iHeartRadio A Bit of Optimism 85 A we…" at bounding box center [348, 139] width 348 height 96
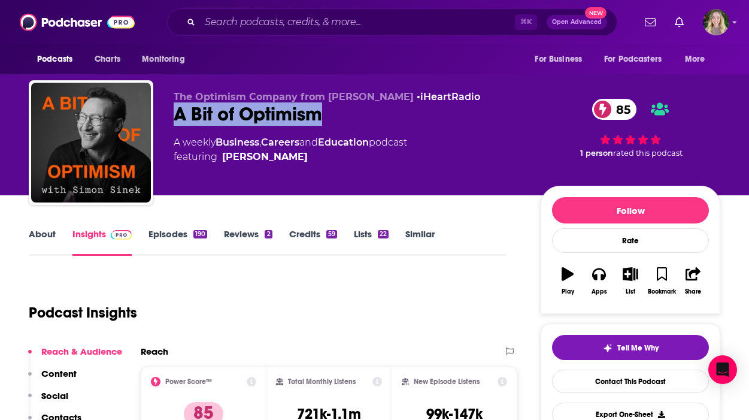
drag, startPoint x: 339, startPoint y: 114, endPoint x: 176, endPoint y: 117, distance: 163.0
click at [176, 117] on div "A Bit of Optimism 85" at bounding box center [348, 113] width 348 height 23
copy h2 "A Bit of Optimism"
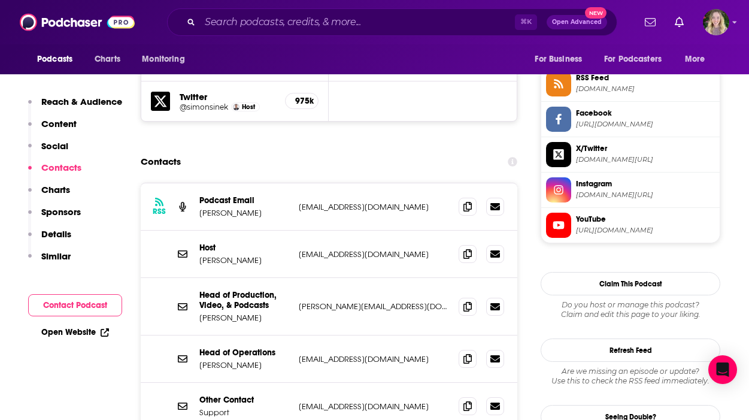
scroll to position [1125, 0]
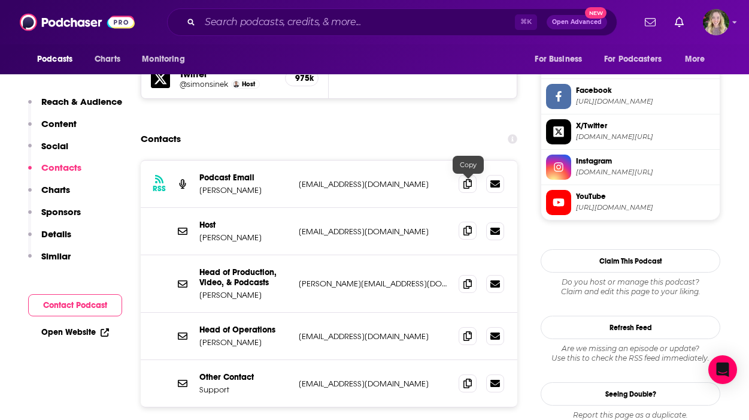
click at [468, 222] on span at bounding box center [468, 231] width 18 height 18
click at [464, 226] on icon at bounding box center [468, 231] width 8 height 10
drag, startPoint x: 192, startPoint y: 226, endPoint x: 277, endPoint y: 239, distance: 86.7
click at [277, 255] on div "Head of Production, Video, & Podcasts [PERSON_NAME] [PERSON_NAME][EMAIL_ADDRESS…" at bounding box center [329, 284] width 377 height 58
copy p "Head of Production, Video, & Podcasts"
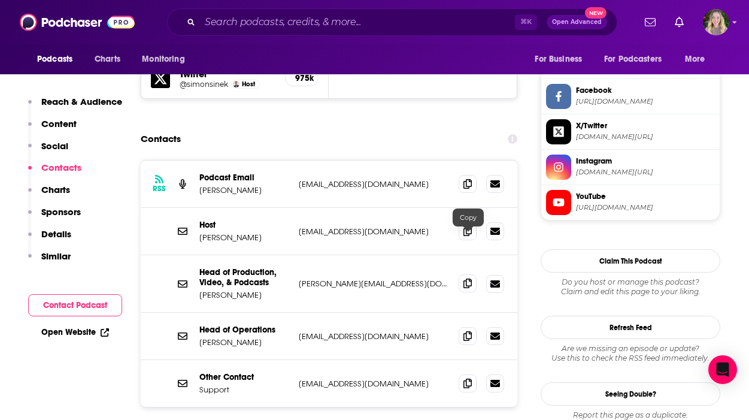
click at [473, 274] on span at bounding box center [468, 283] width 18 height 18
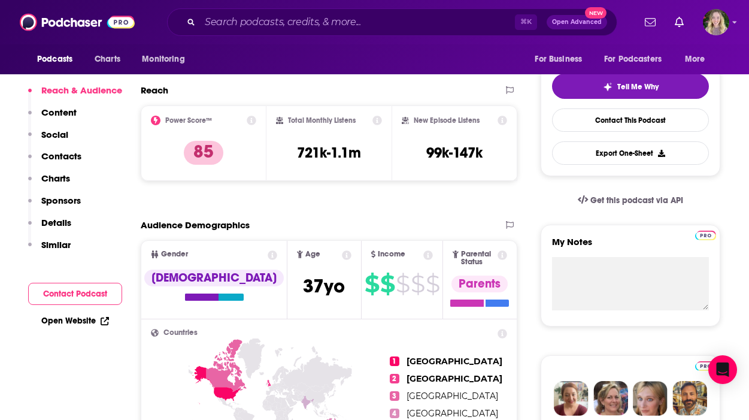
scroll to position [92, 0]
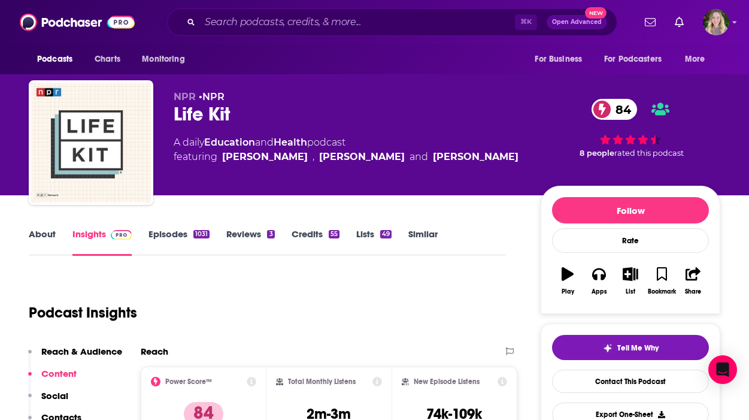
click at [248, 104] on div "Life Kit 84" at bounding box center [348, 113] width 348 height 23
drag, startPoint x: 254, startPoint y: 123, endPoint x: 168, endPoint y: 122, distance: 86.3
click at [168, 122] on div "NPR • NPR Life Kit 84 A daily Education and Health podcast featuring Ruth Tam ,…" at bounding box center [375, 144] width 692 height 129
copy h2 "Life Kit"
click at [170, 244] on link "Episodes 1031" at bounding box center [179, 242] width 61 height 28
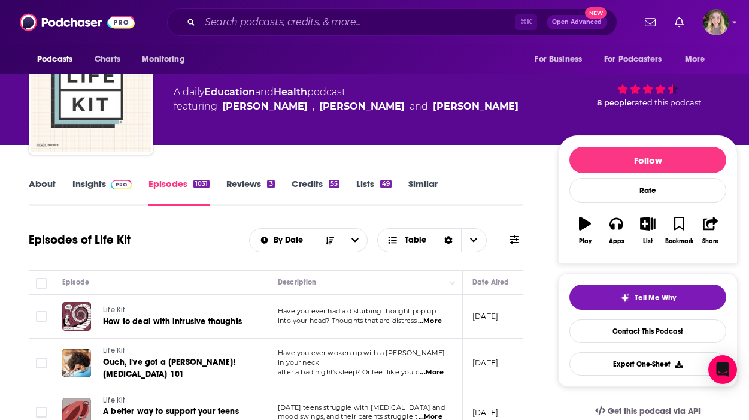
scroll to position [141, 0]
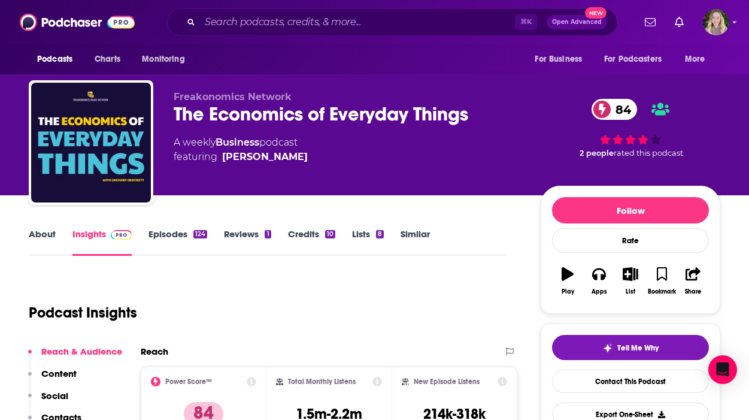
drag, startPoint x: 473, startPoint y: 132, endPoint x: 474, endPoint y: 125, distance: 6.6
click at [474, 131] on div "Freakonomics Network The Economics of Everyday Things 84 A weekly Business podc…" at bounding box center [348, 139] width 348 height 96
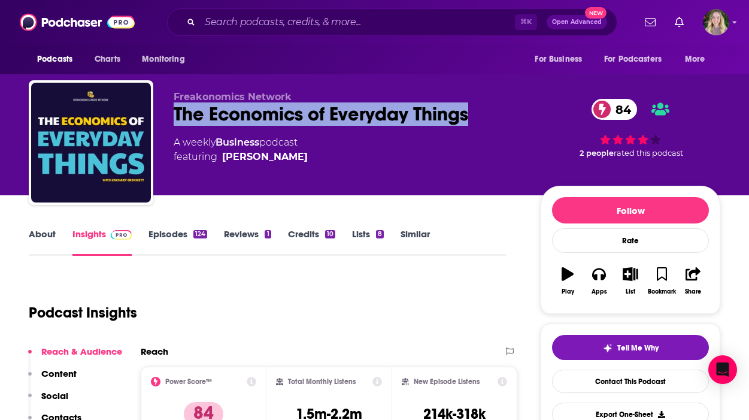
drag, startPoint x: 475, startPoint y: 113, endPoint x: 174, endPoint y: 116, distance: 300.7
click at [174, 116] on div "The Economics of Everyday Things 84" at bounding box center [348, 113] width 348 height 23
copy h2 "The Economics of Everyday Things"
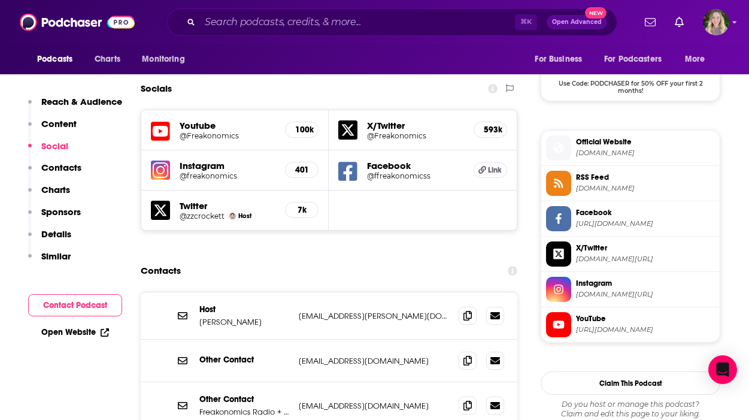
scroll to position [1087, 0]
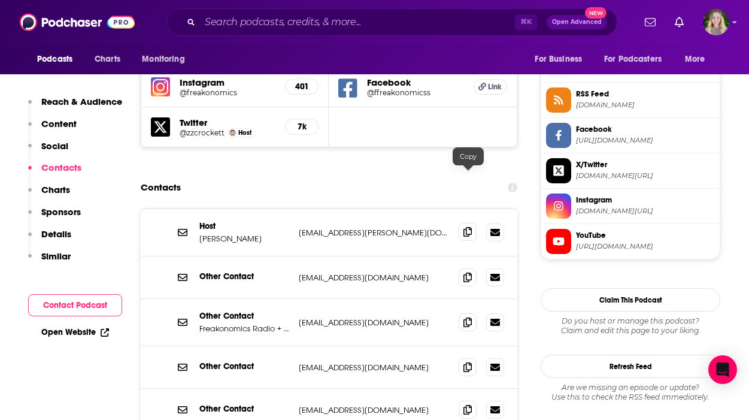
click at [468, 227] on icon at bounding box center [468, 232] width 8 height 10
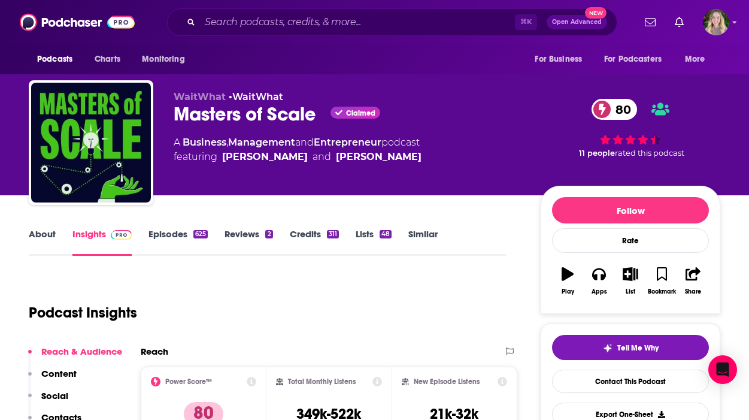
click at [189, 237] on link "Episodes 625" at bounding box center [178, 242] width 59 height 28
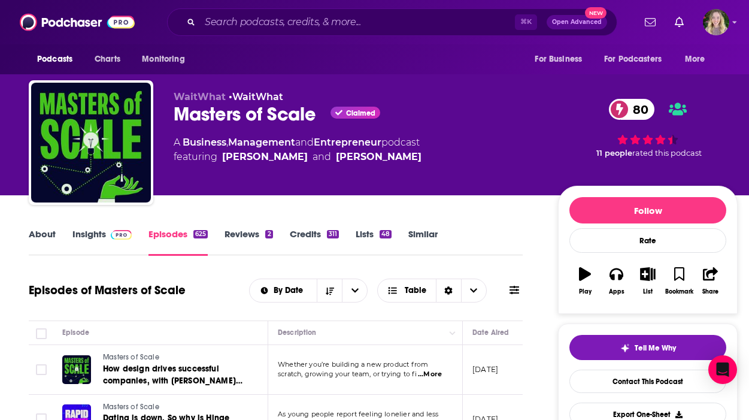
click at [320, 119] on div "Masters of Scale Claimed 80" at bounding box center [356, 113] width 365 height 23
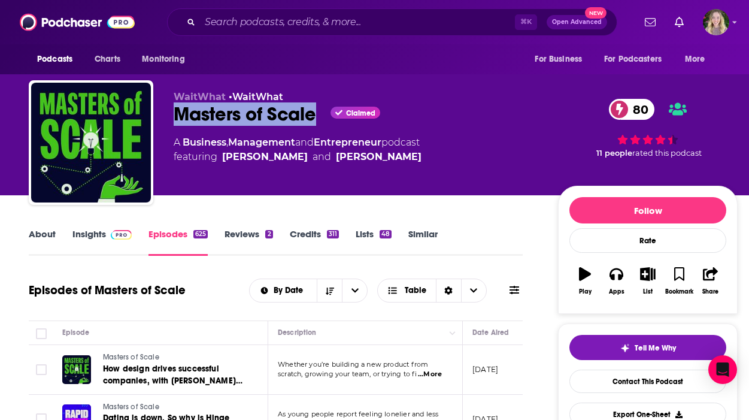
drag, startPoint x: 318, startPoint y: 116, endPoint x: 168, endPoint y: 114, distance: 149.8
click at [168, 114] on div "WaitWhat • WaitWhat Masters of Scale Claimed 80 A Business , Management and Ent…" at bounding box center [383, 144] width 709 height 129
copy h2 "Masters of Scale"
click at [43, 235] on link "About" at bounding box center [42, 242] width 27 height 28
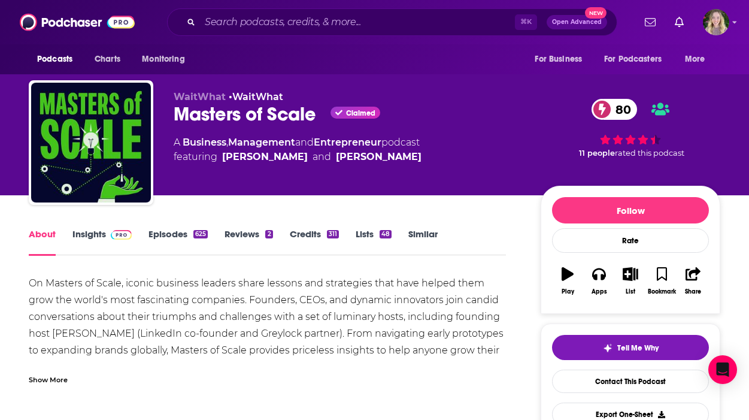
click at [92, 237] on link "Insights" at bounding box center [101, 242] width 59 height 28
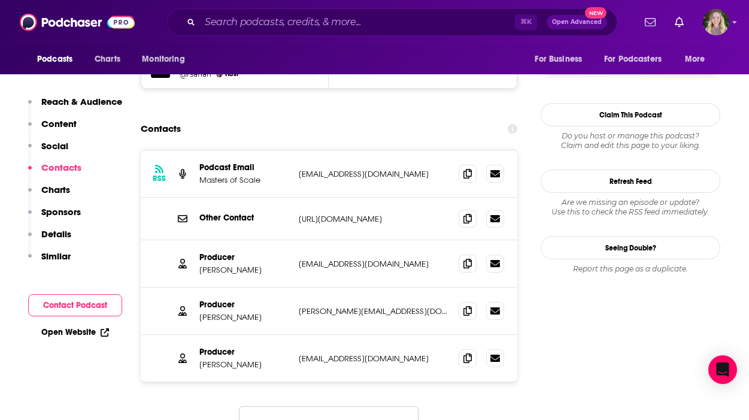
scroll to position [1196, 0]
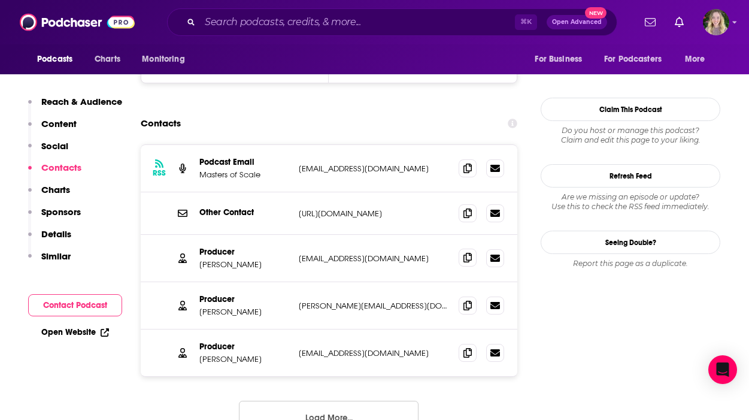
click at [471, 253] on icon at bounding box center [468, 258] width 8 height 10
click at [469, 296] on span at bounding box center [468, 305] width 18 height 18
click at [473, 343] on span at bounding box center [468, 352] width 18 height 18
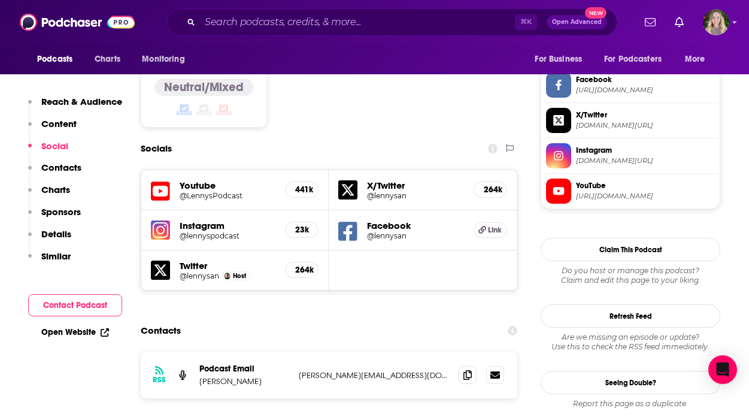
scroll to position [1000, 0]
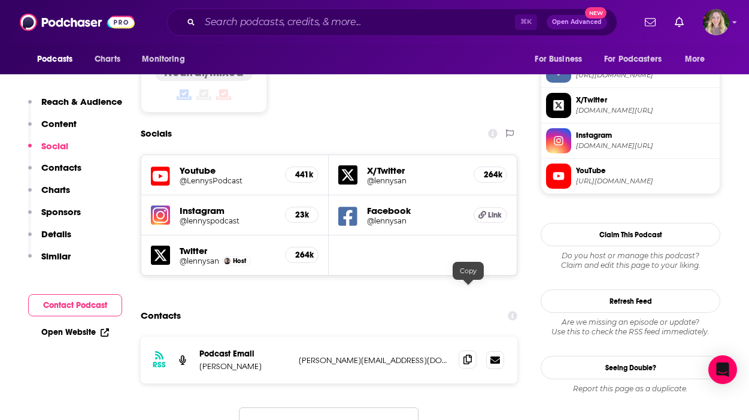
click at [468, 355] on icon at bounding box center [468, 360] width 8 height 10
drag, startPoint x: 270, startPoint y: 299, endPoint x: 225, endPoint y: 299, distance: 44.9
click at [225, 361] on p "Lenny Rachitsky" at bounding box center [244, 366] width 90 height 10
copy p "Rachitsky"
